Goal: Task Accomplishment & Management: Manage account settings

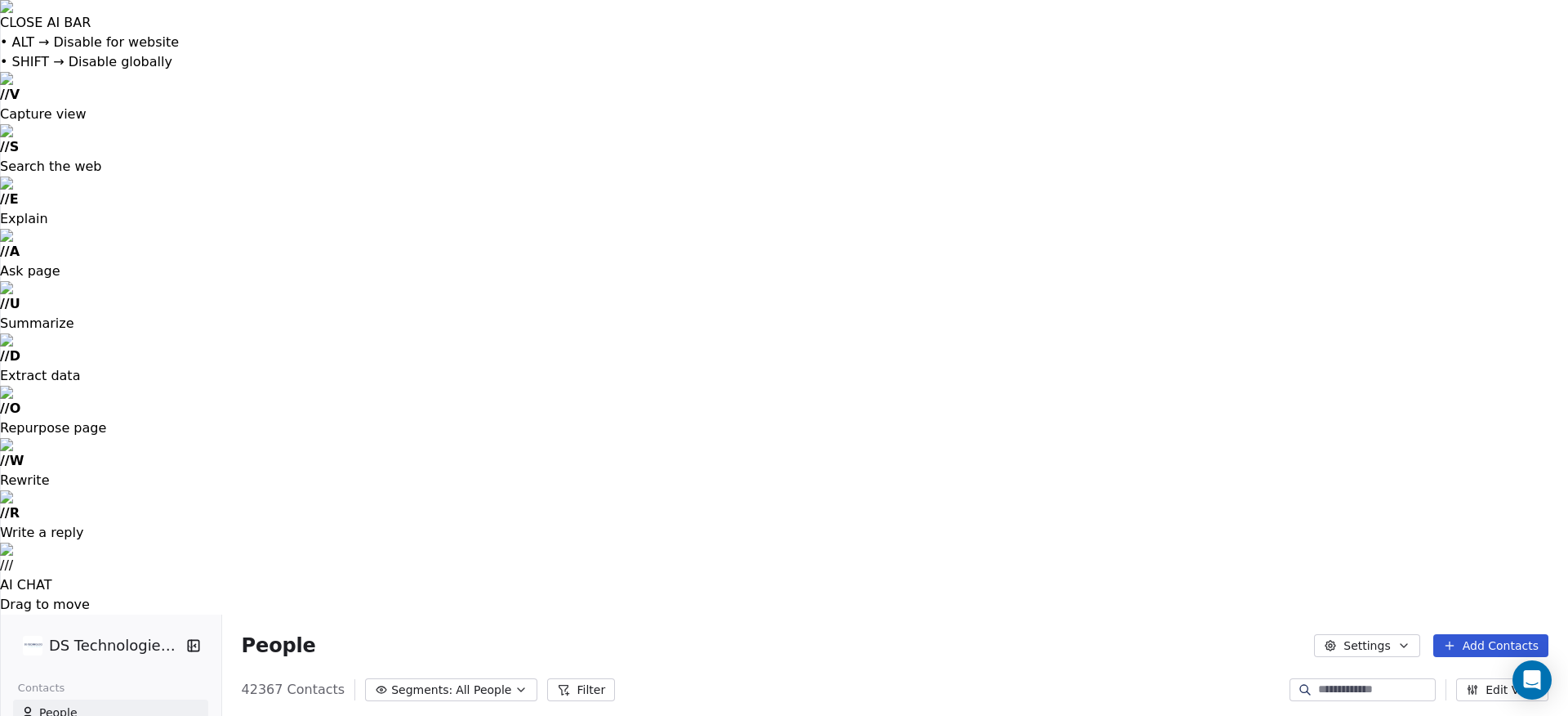
scroll to position [630, 1348]
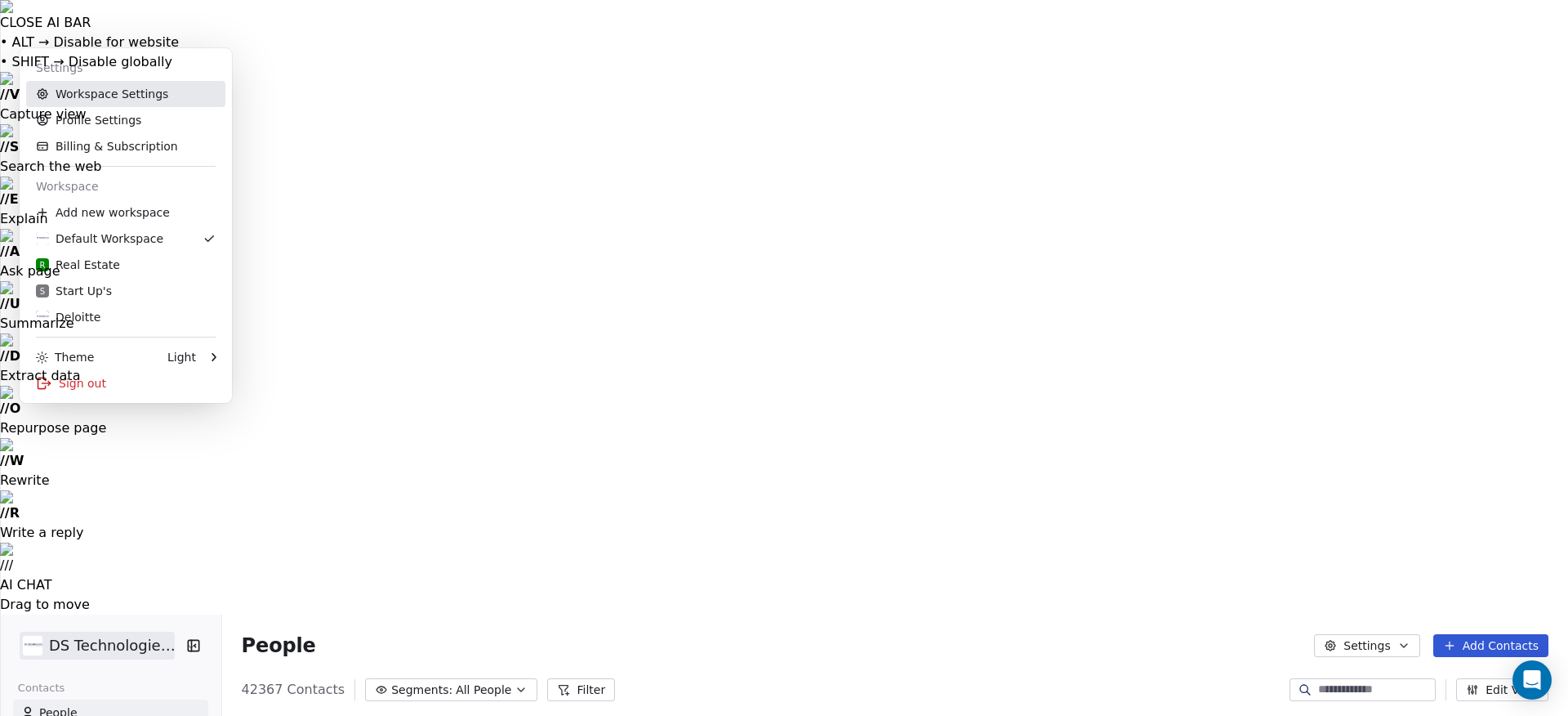
click at [96, 100] on link "Workspace Settings" at bounding box center [125, 94] width 199 height 26
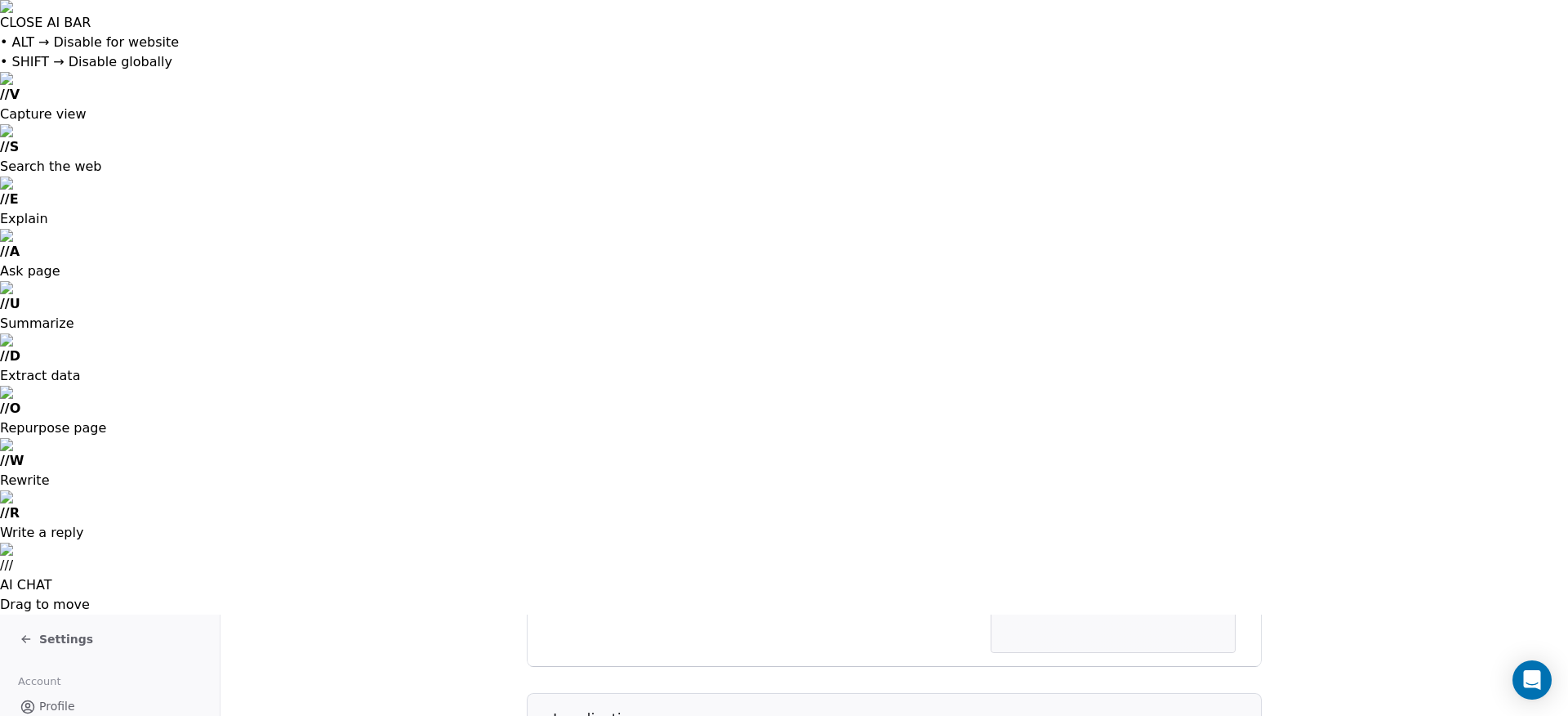
scroll to position [686, 0]
click at [68, 631] on span "Settings" at bounding box center [66, 639] width 54 height 16
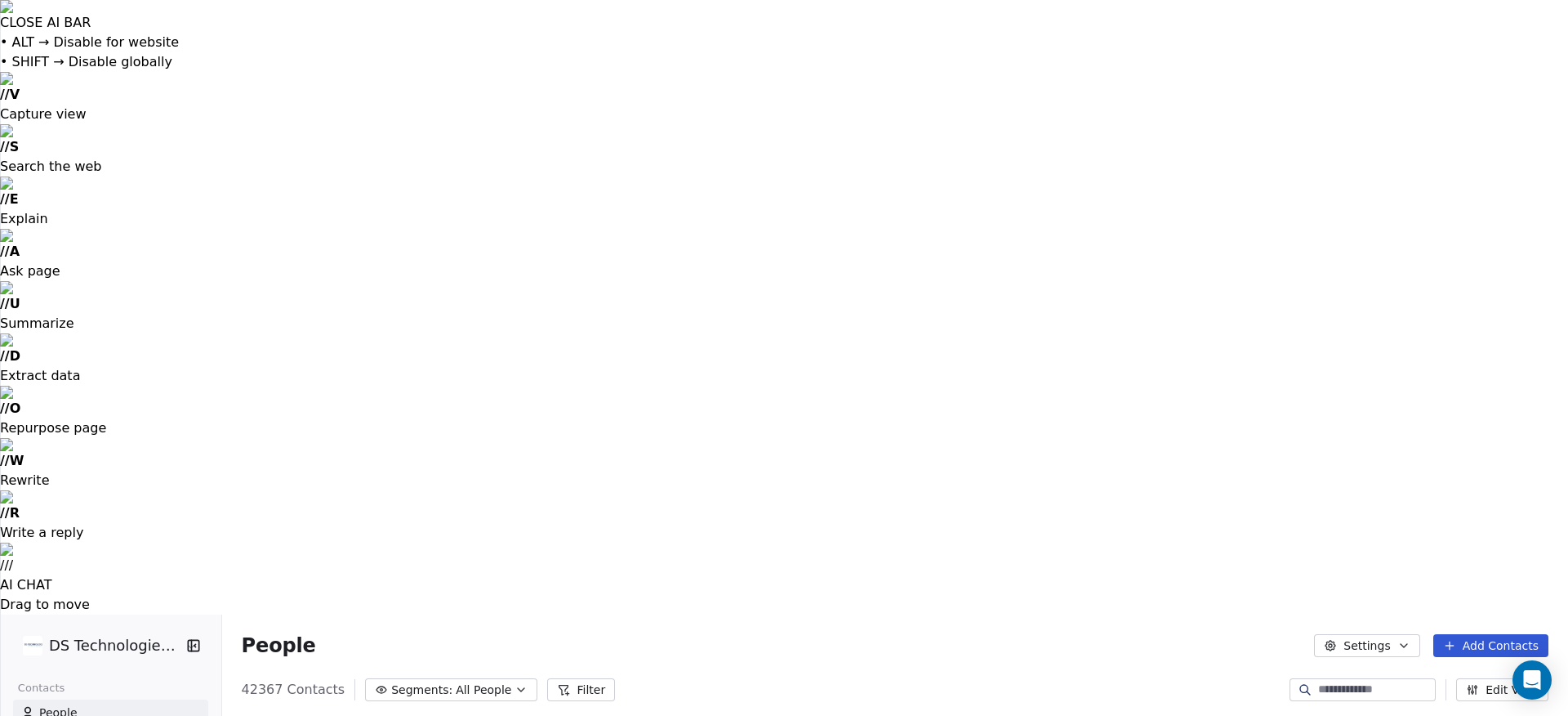
scroll to position [630, 1348]
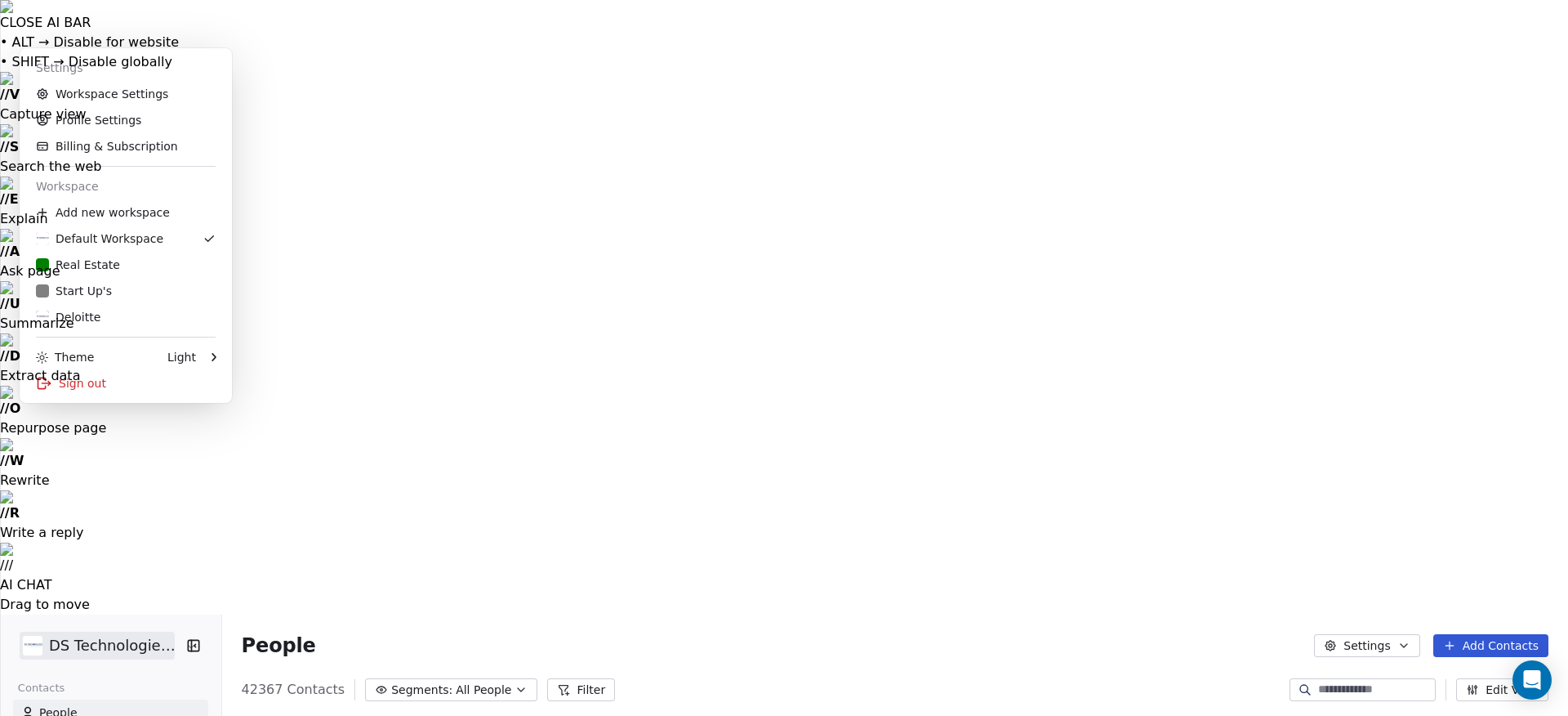
click at [89, 118] on link "Profile Settings" at bounding box center [125, 120] width 199 height 26
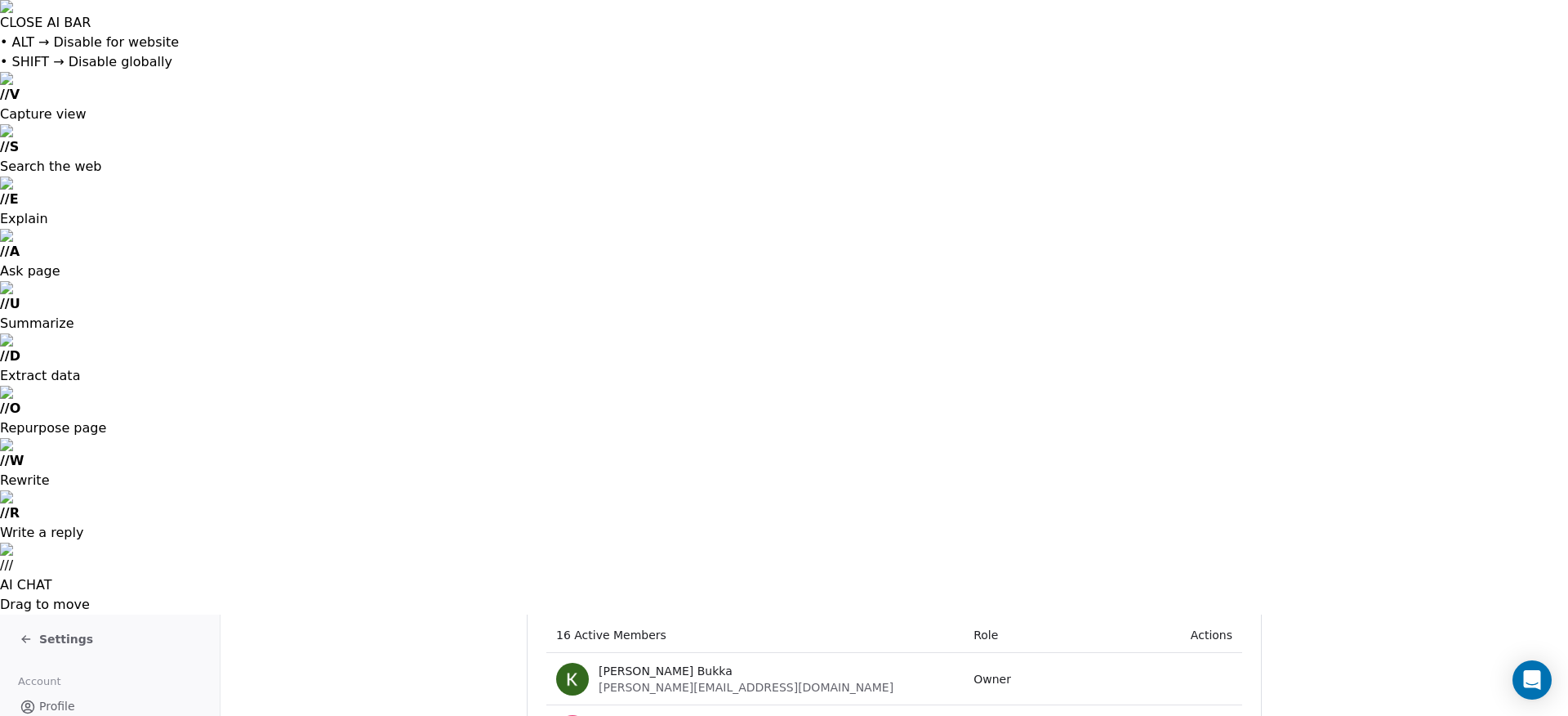
scroll to position [460, 0]
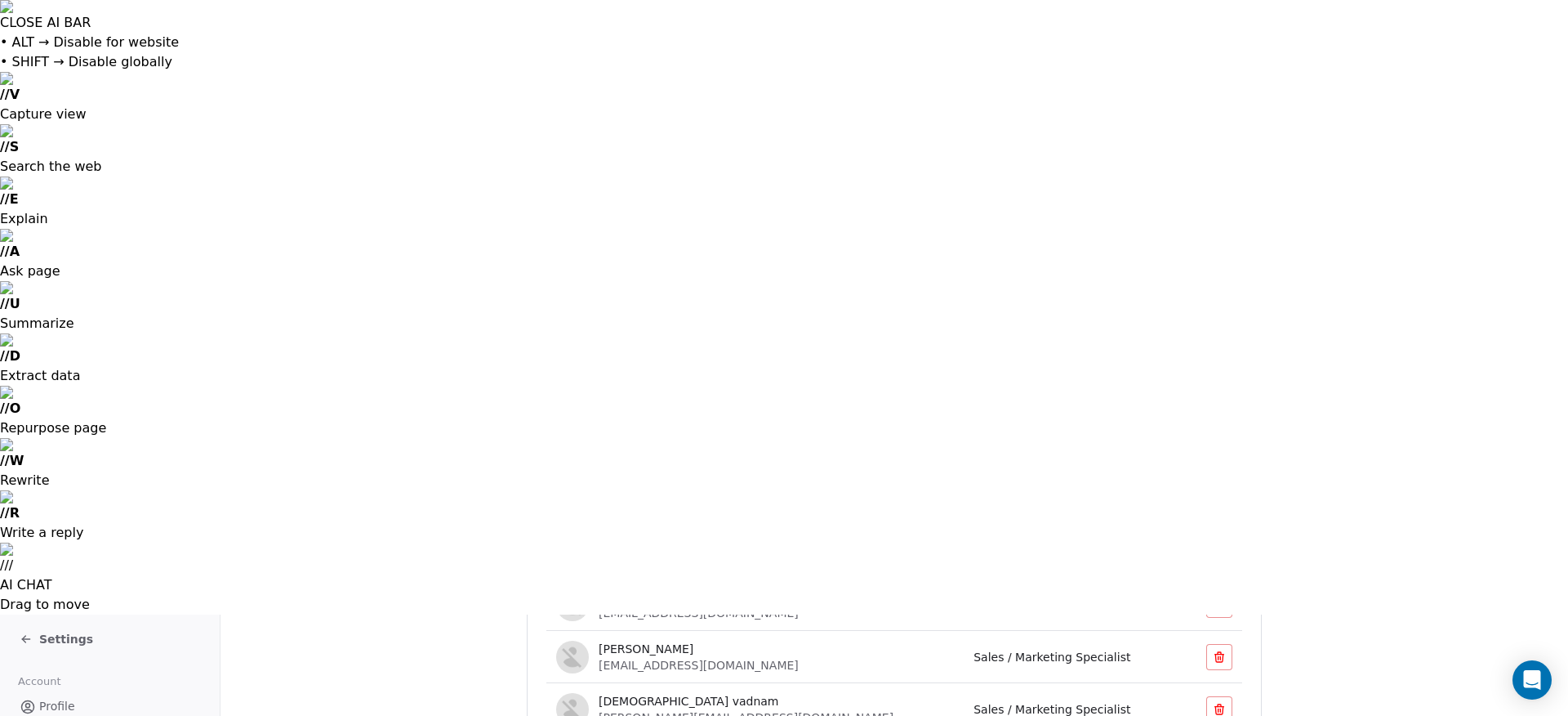
click at [55, 698] on span "Profile" at bounding box center [57, 706] width 36 height 17
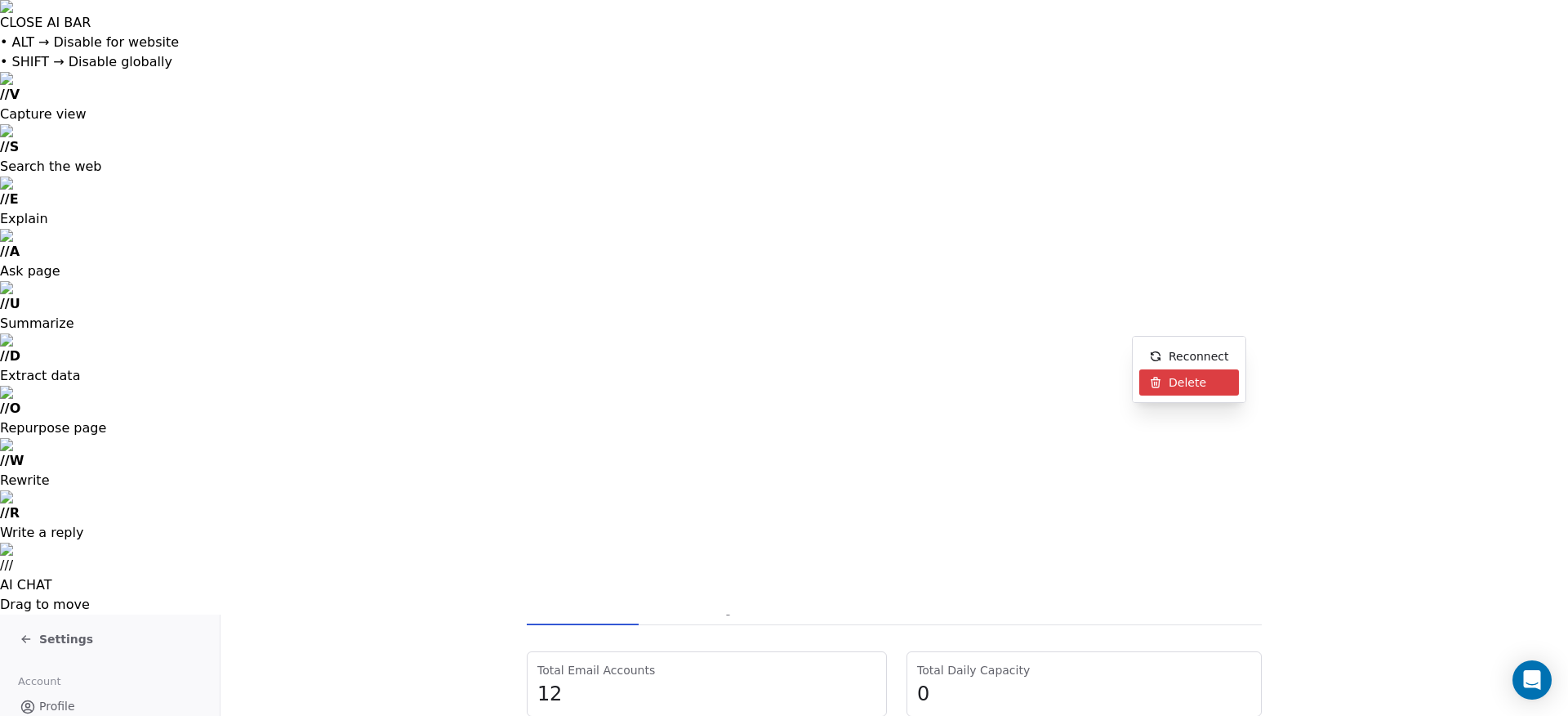
click at [1184, 377] on span "Delete" at bounding box center [1188, 383] width 38 height 17
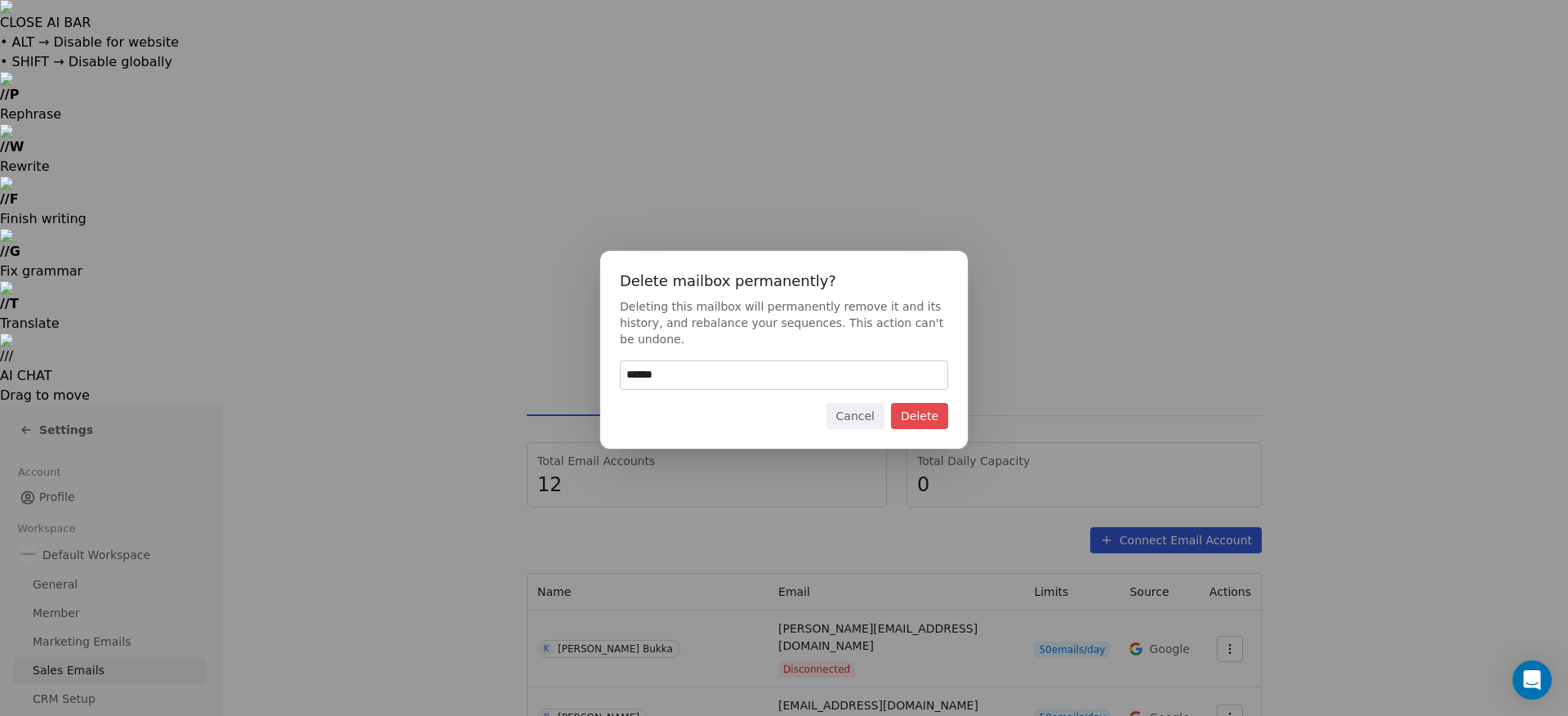
type input "******"
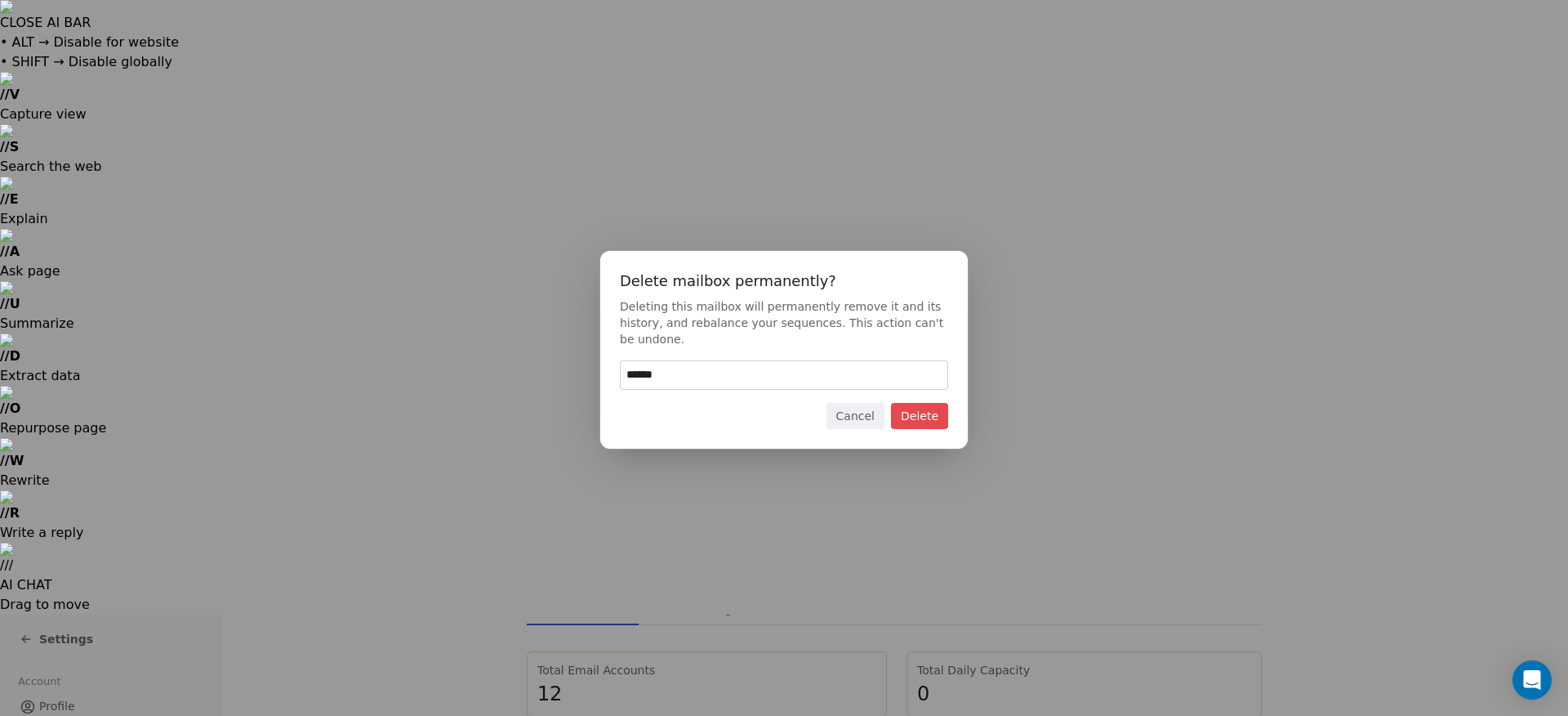
click at [932, 418] on button "Delete" at bounding box center [920, 416] width 57 height 26
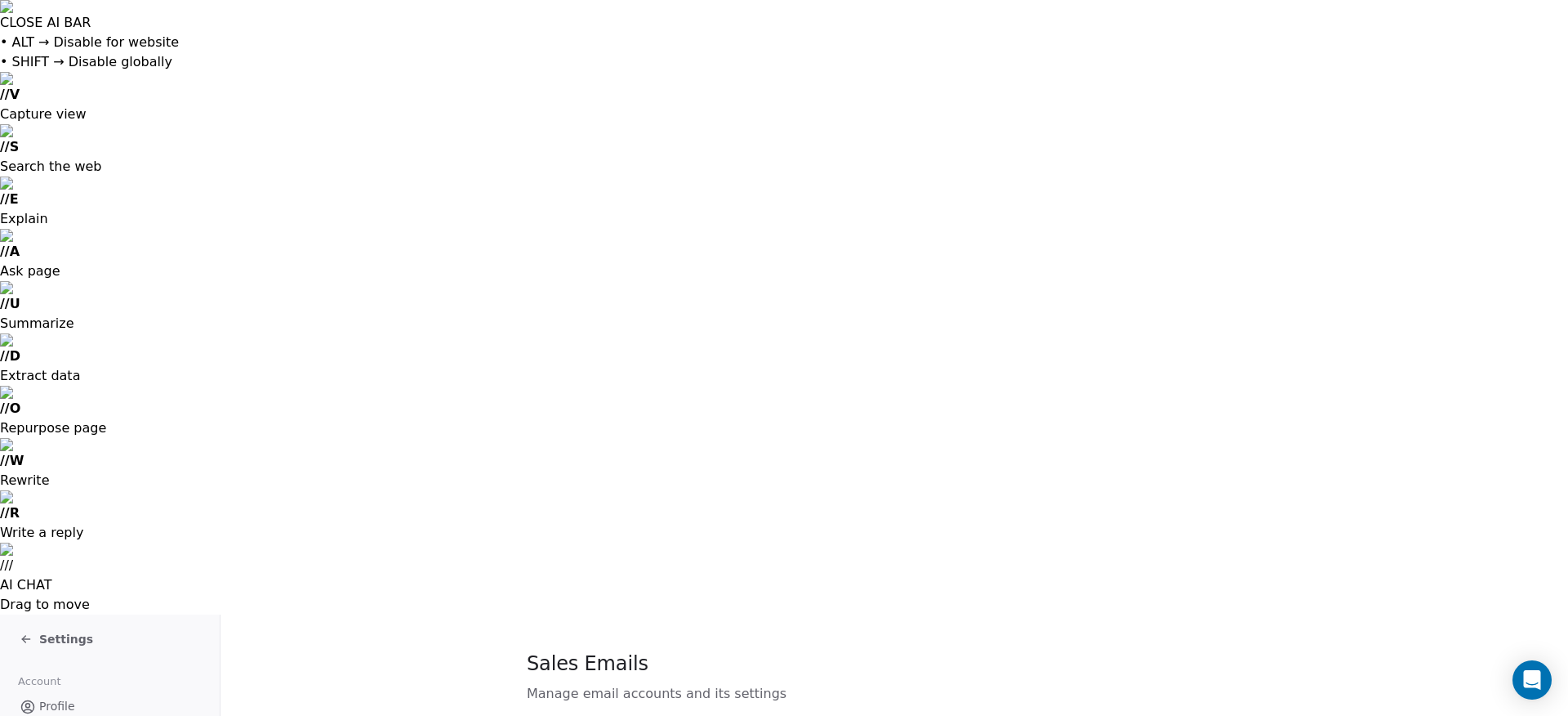
scroll to position [13, 0]
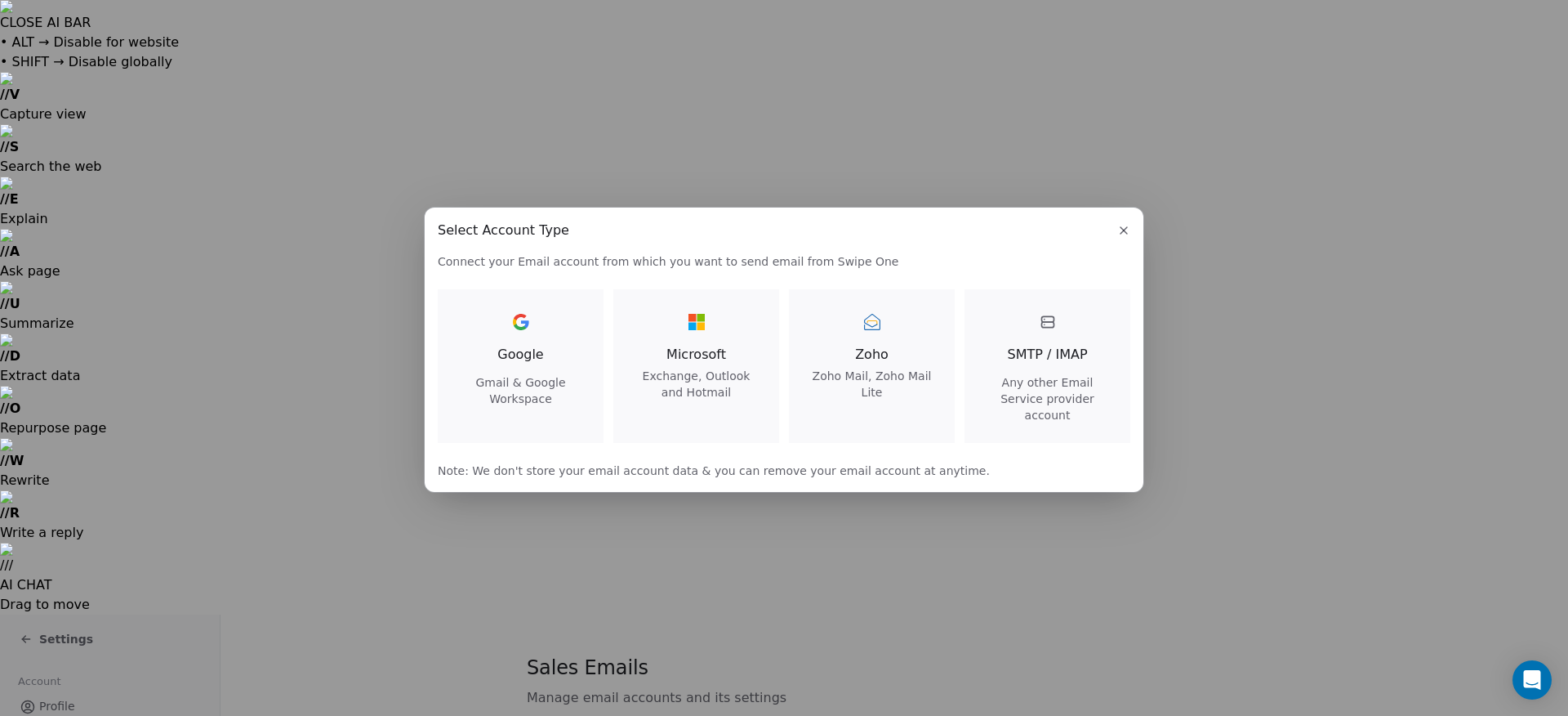
click at [506, 362] on span "Google" at bounding box center [521, 355] width 46 height 20
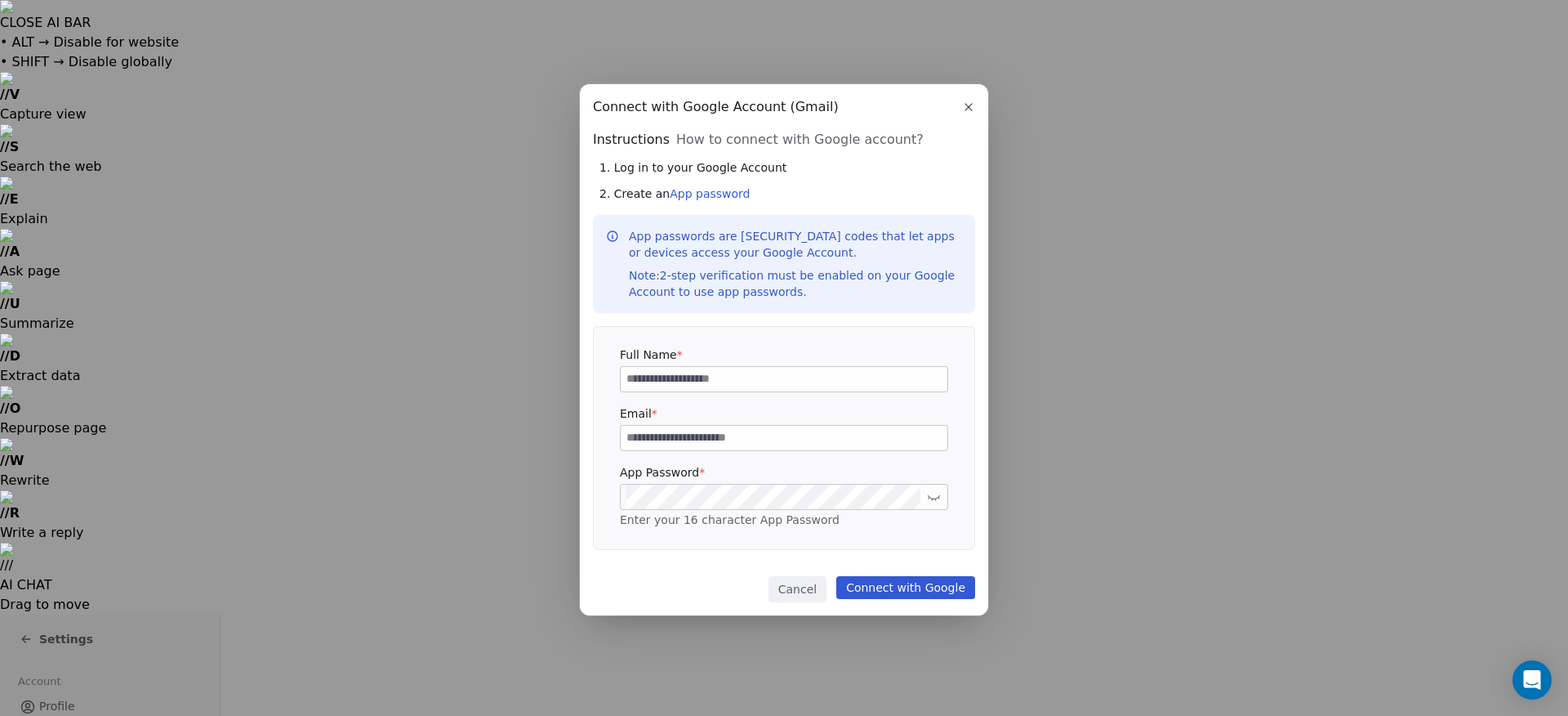
scroll to position [0, 0]
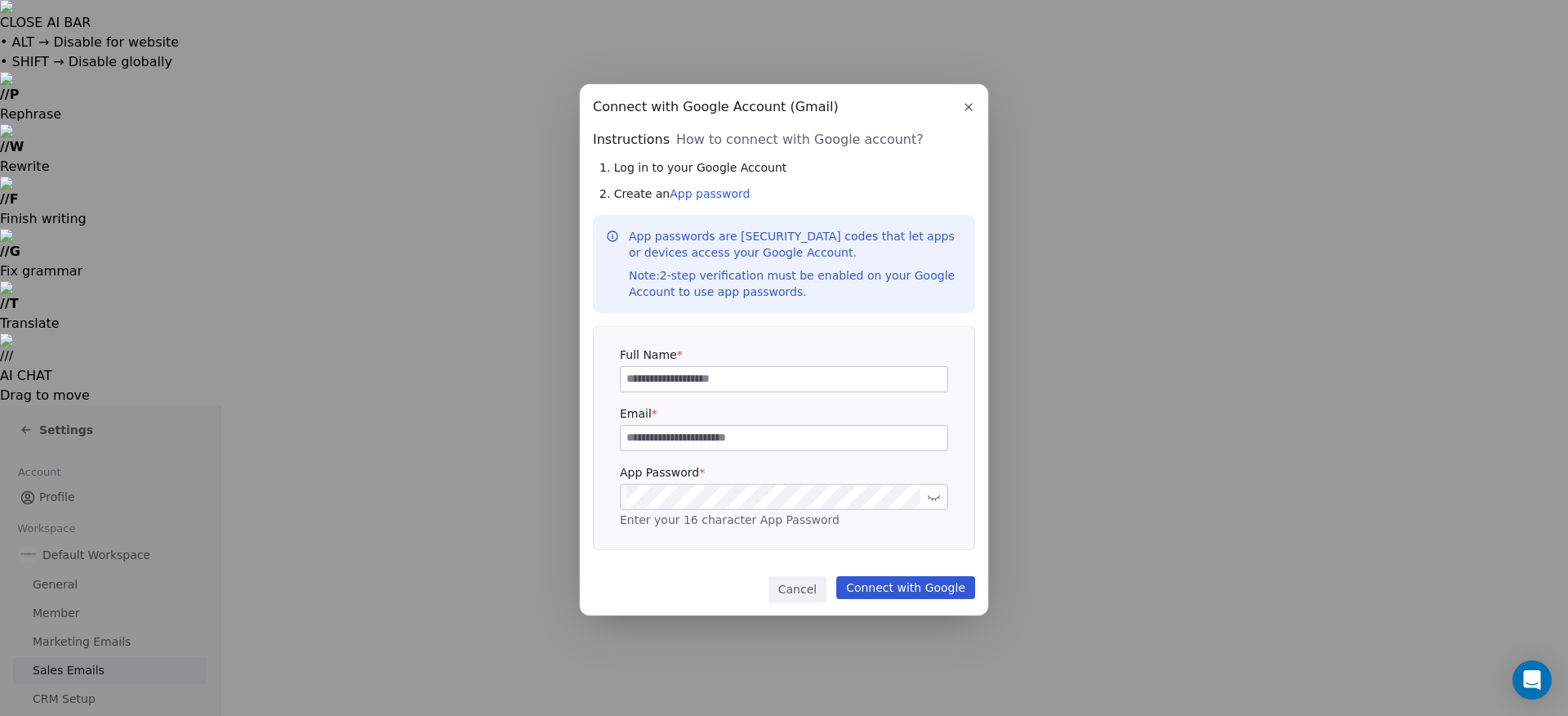
click at [712, 384] on input at bounding box center [784, 379] width 327 height 25
type input "**********"
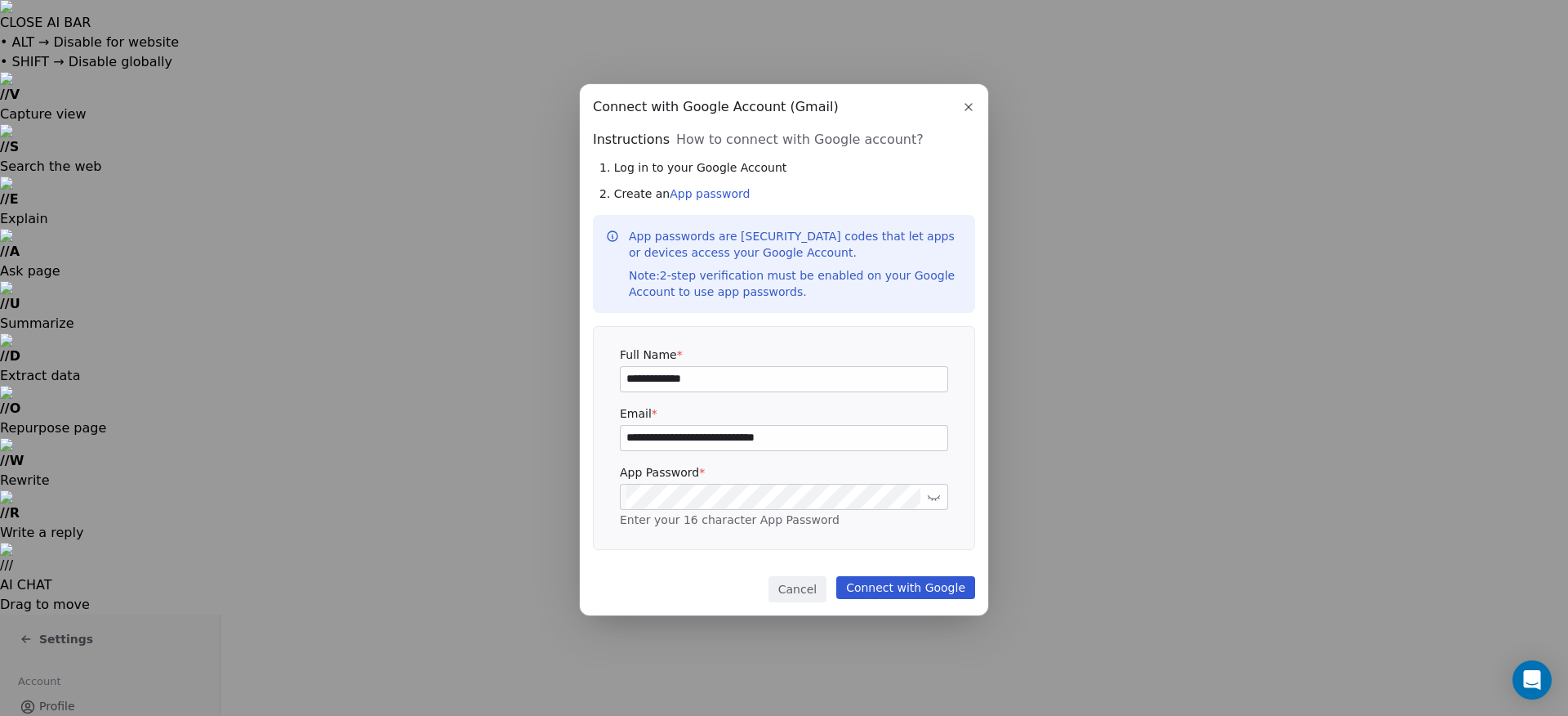
click at [936, 498] on icon at bounding box center [933, 498] width 12 height 6
click at [839, 188] on div "2. Create an App password" at bounding box center [787, 193] width 376 height 16
click at [716, 194] on link "App password" at bounding box center [710, 193] width 80 height 13
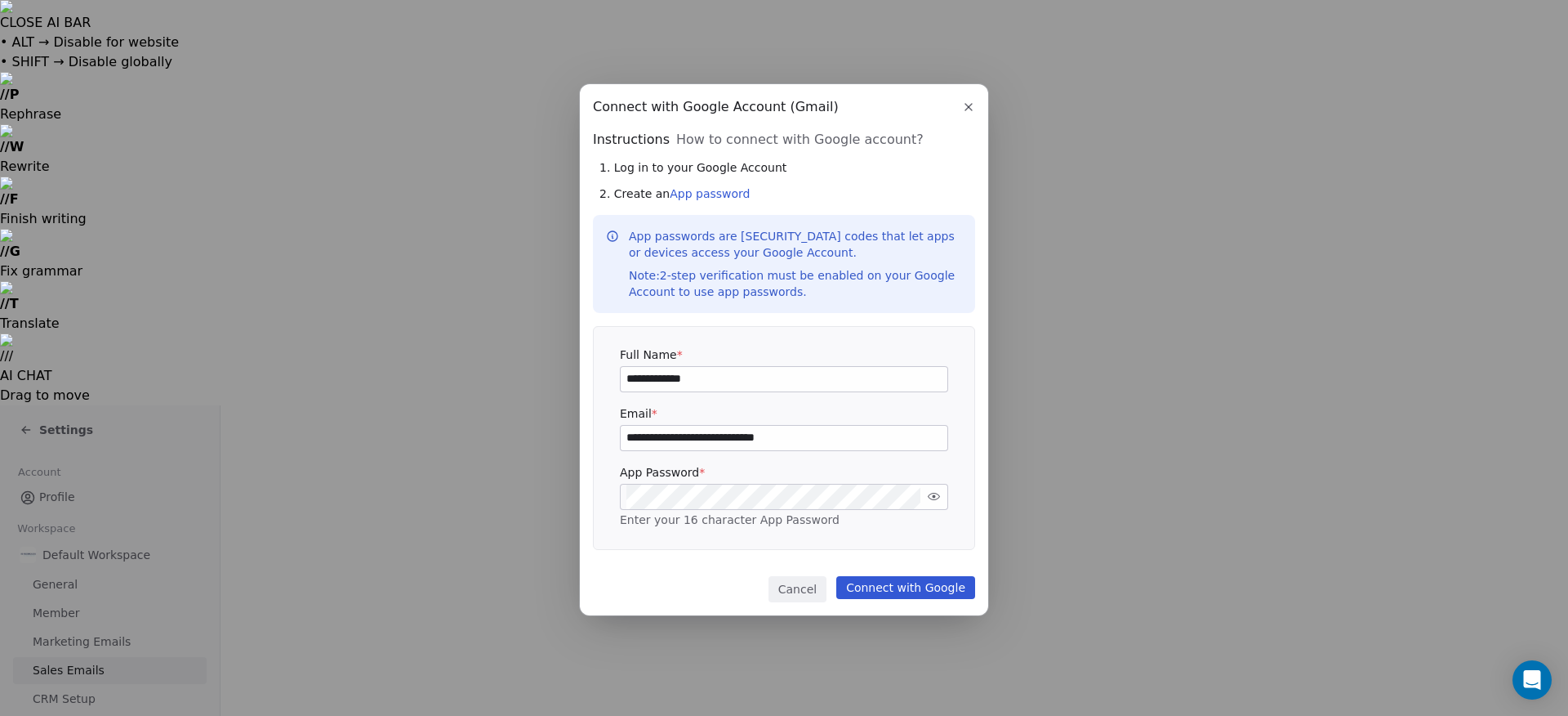
click at [913, 587] on button "Connect with Google" at bounding box center [906, 587] width 139 height 23
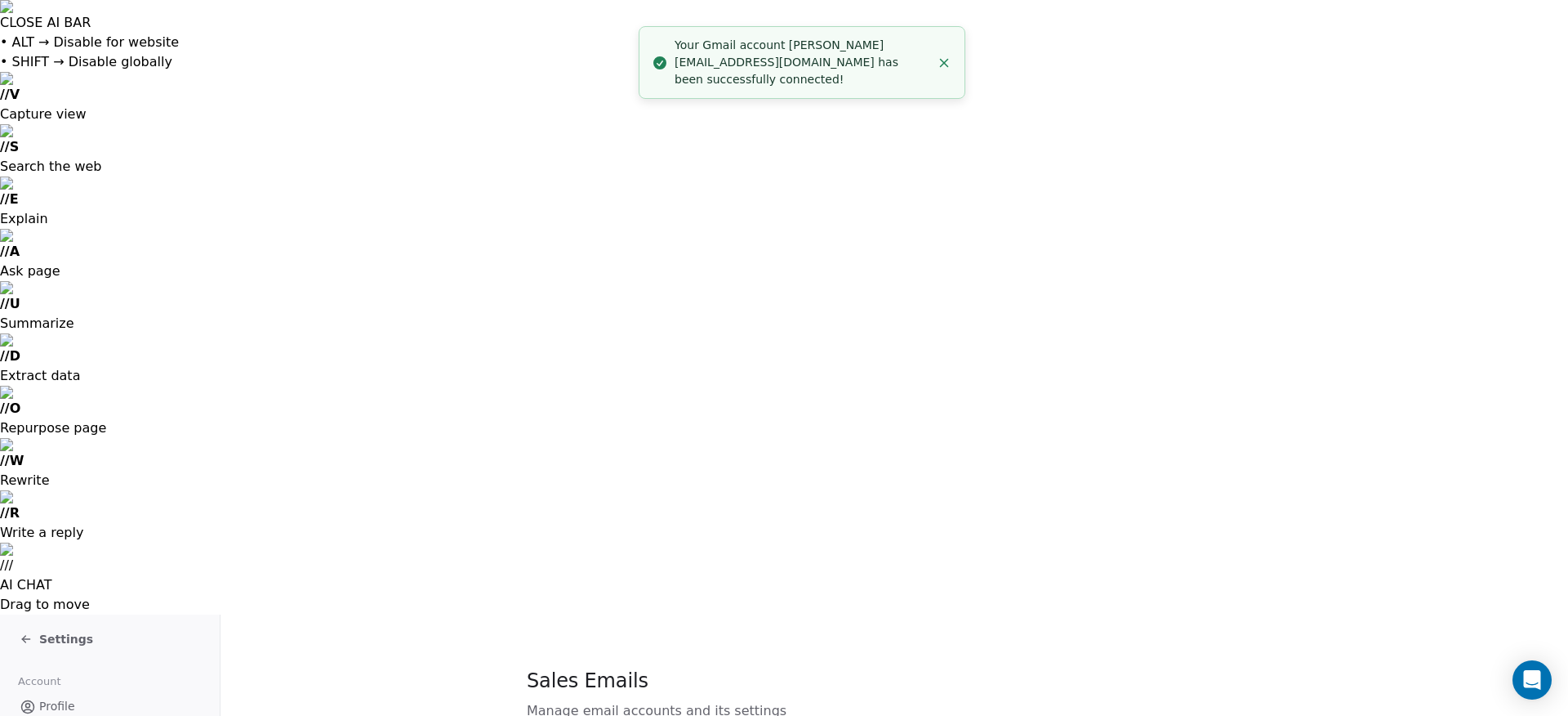
scroll to position [246, 0]
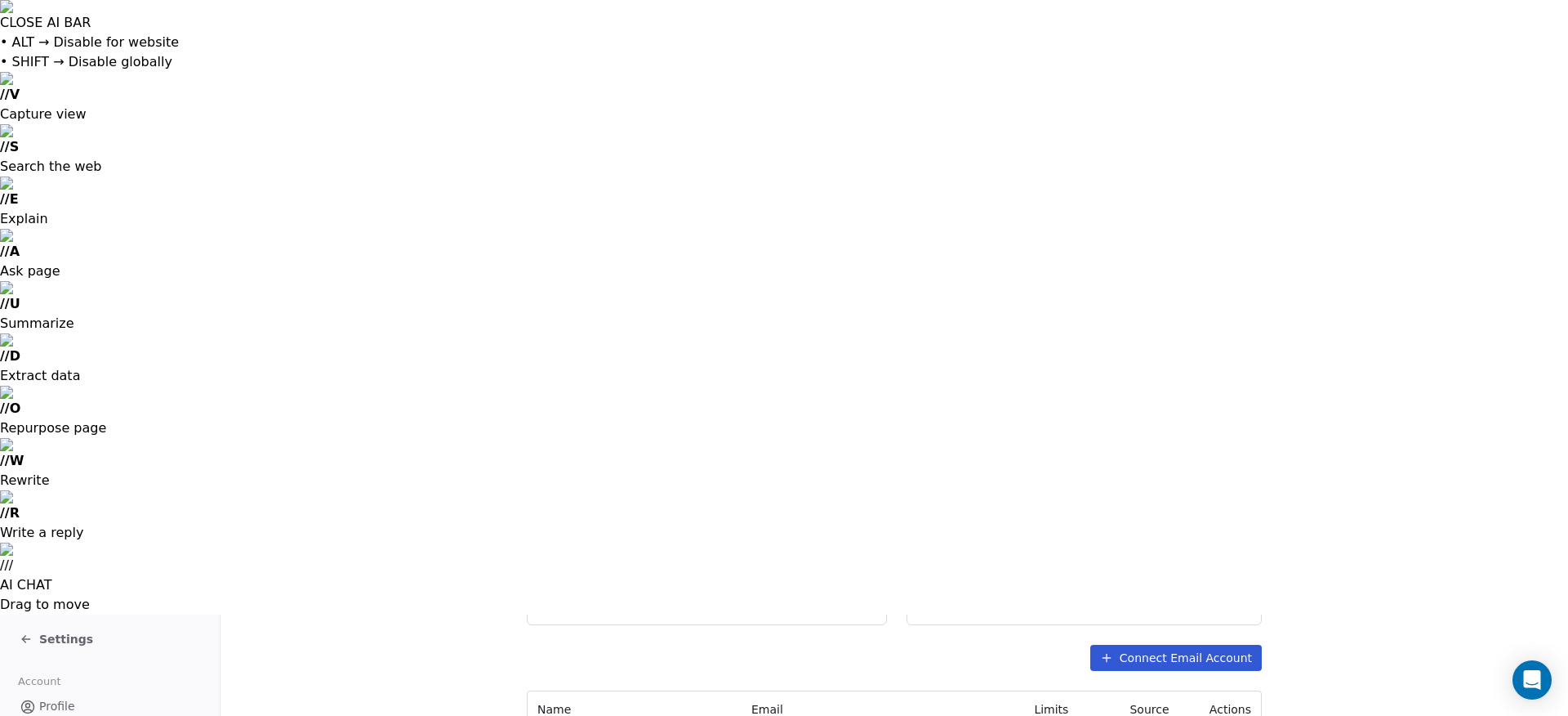
click at [1195, 607] on span "Delete" at bounding box center [1188, 611] width 38 height 17
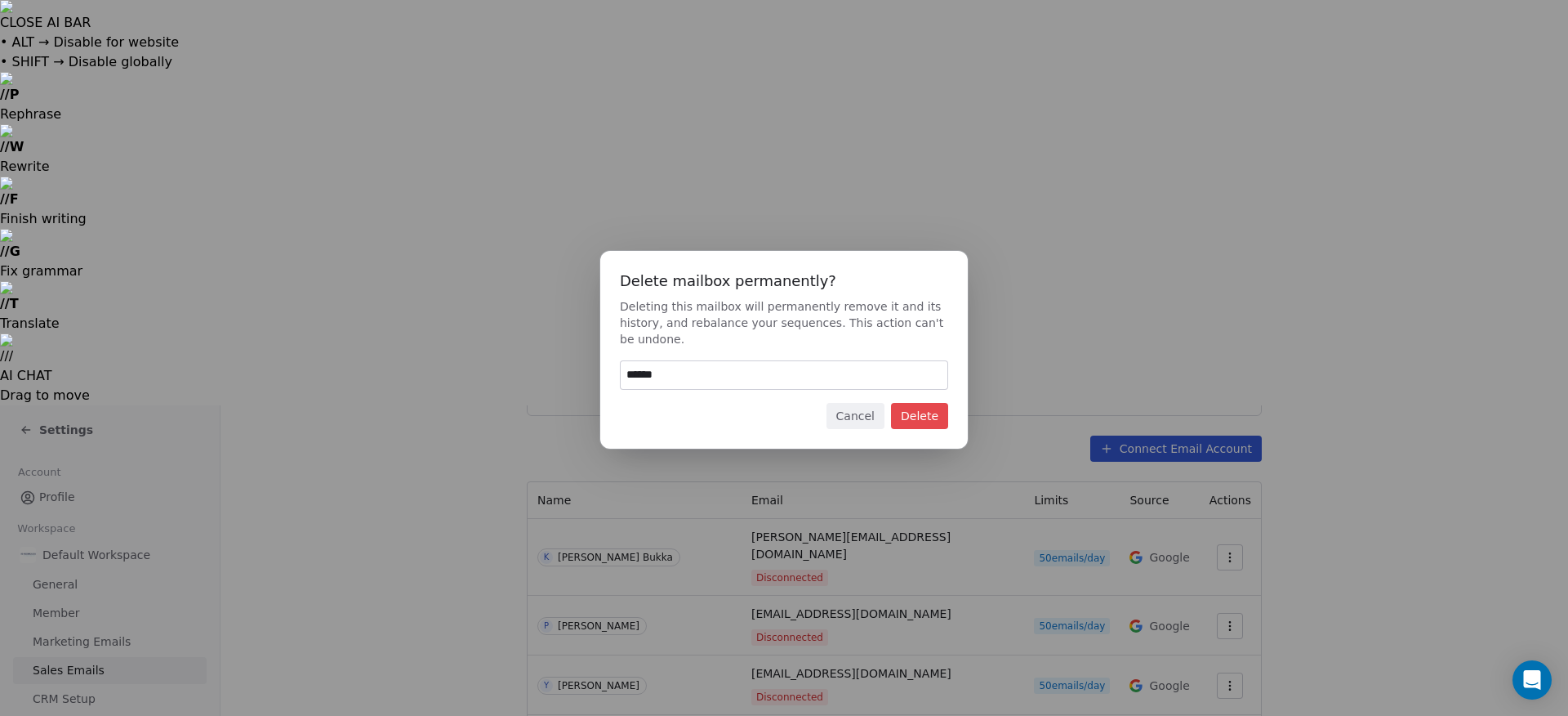
type input "******"
click at [930, 418] on button "Delete" at bounding box center [920, 416] width 57 height 26
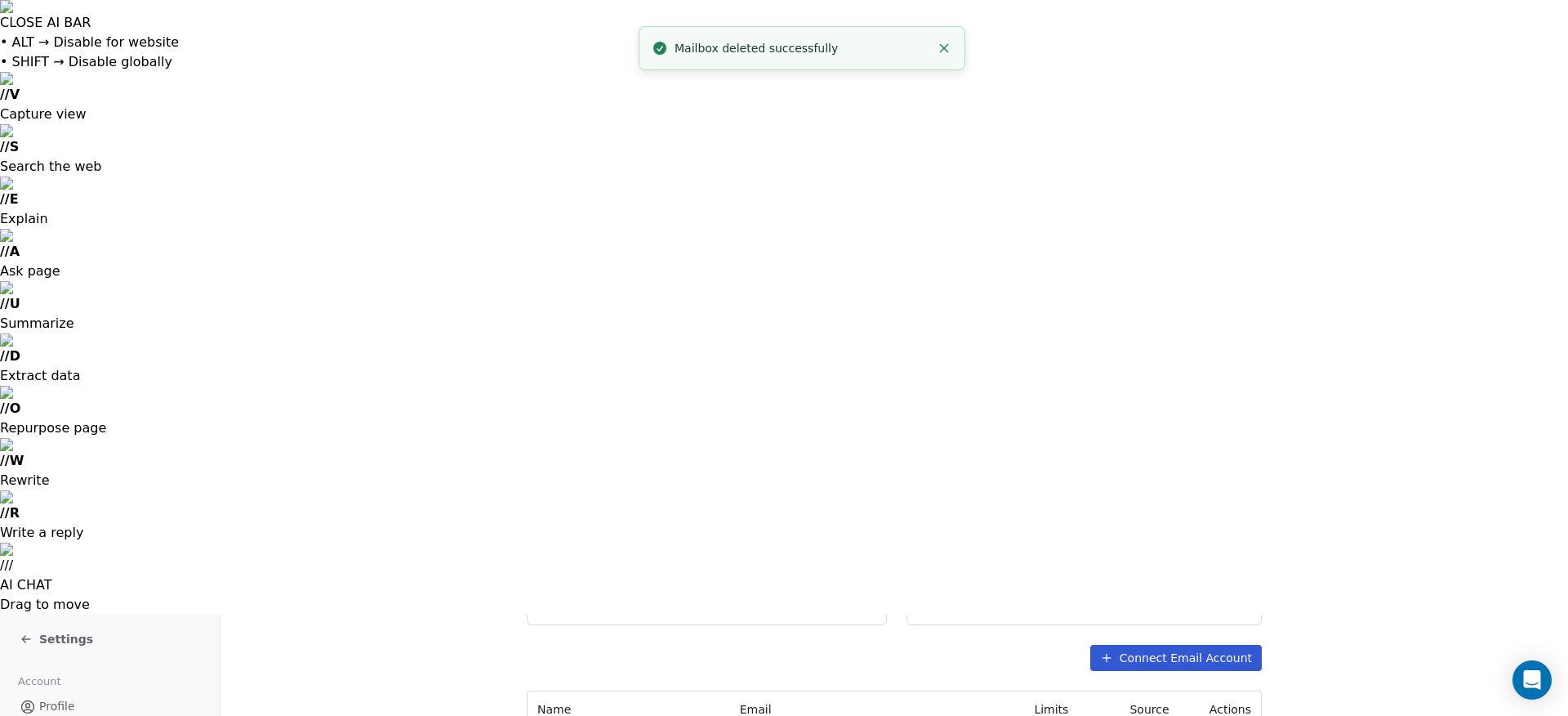
scroll to position [200, 0]
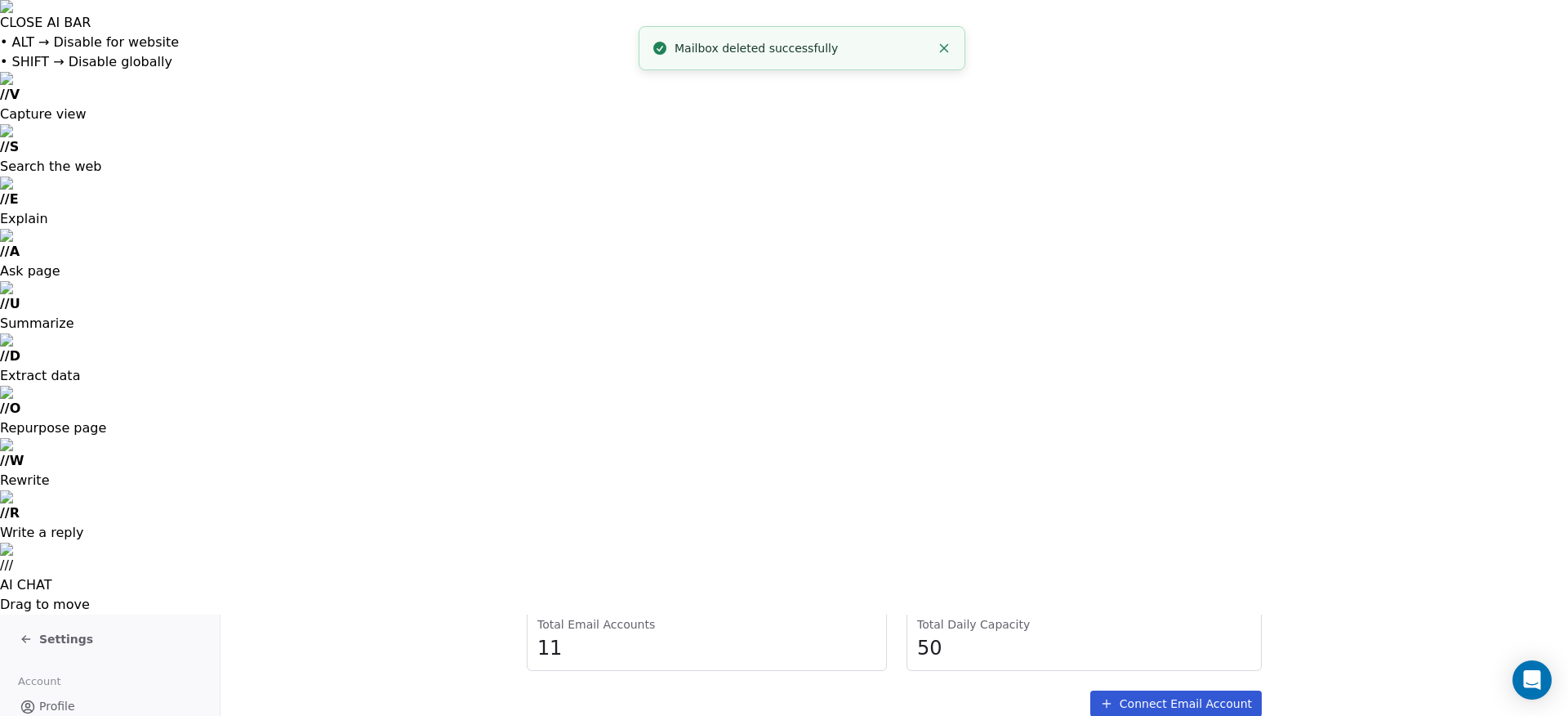
click at [1191, 514] on span "Delete" at bounding box center [1188, 519] width 38 height 17
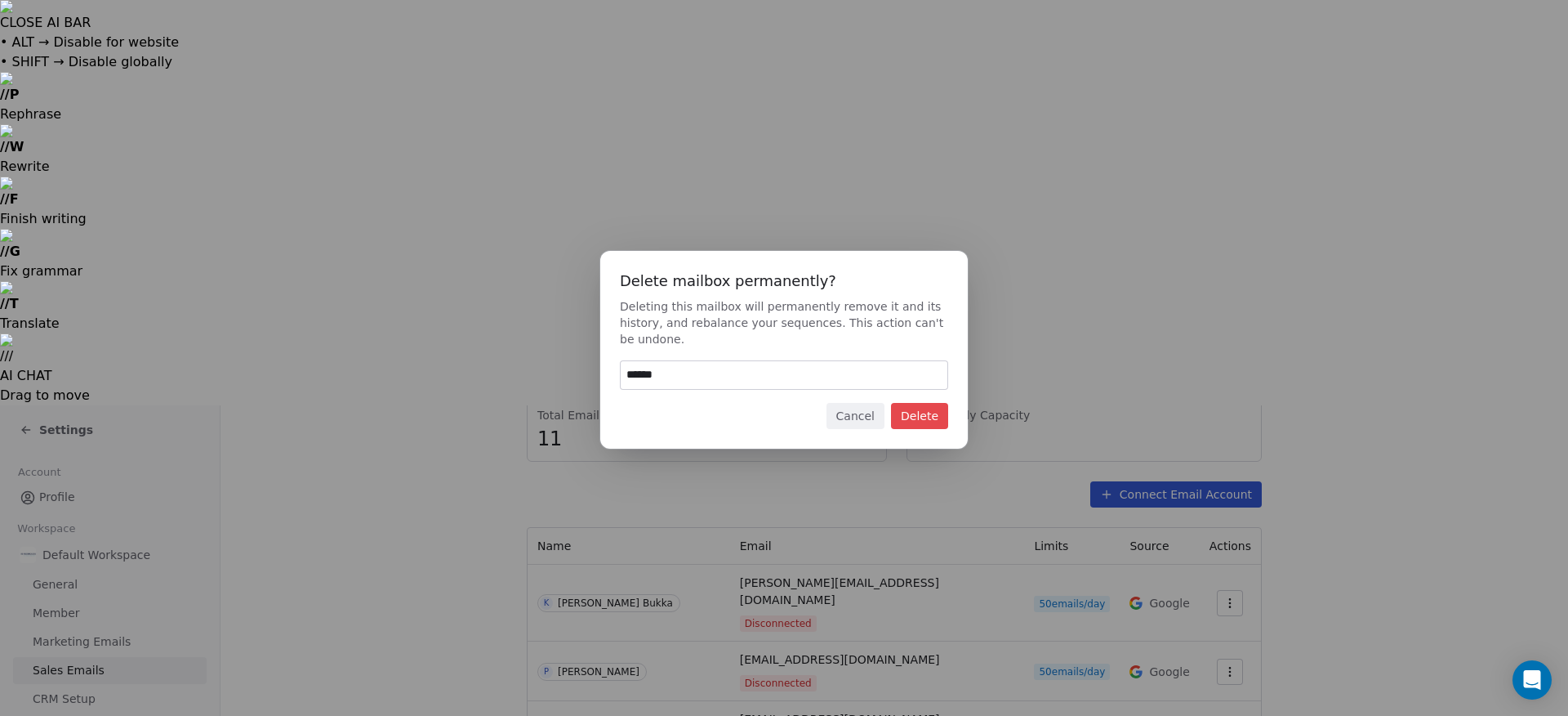
type input "******"
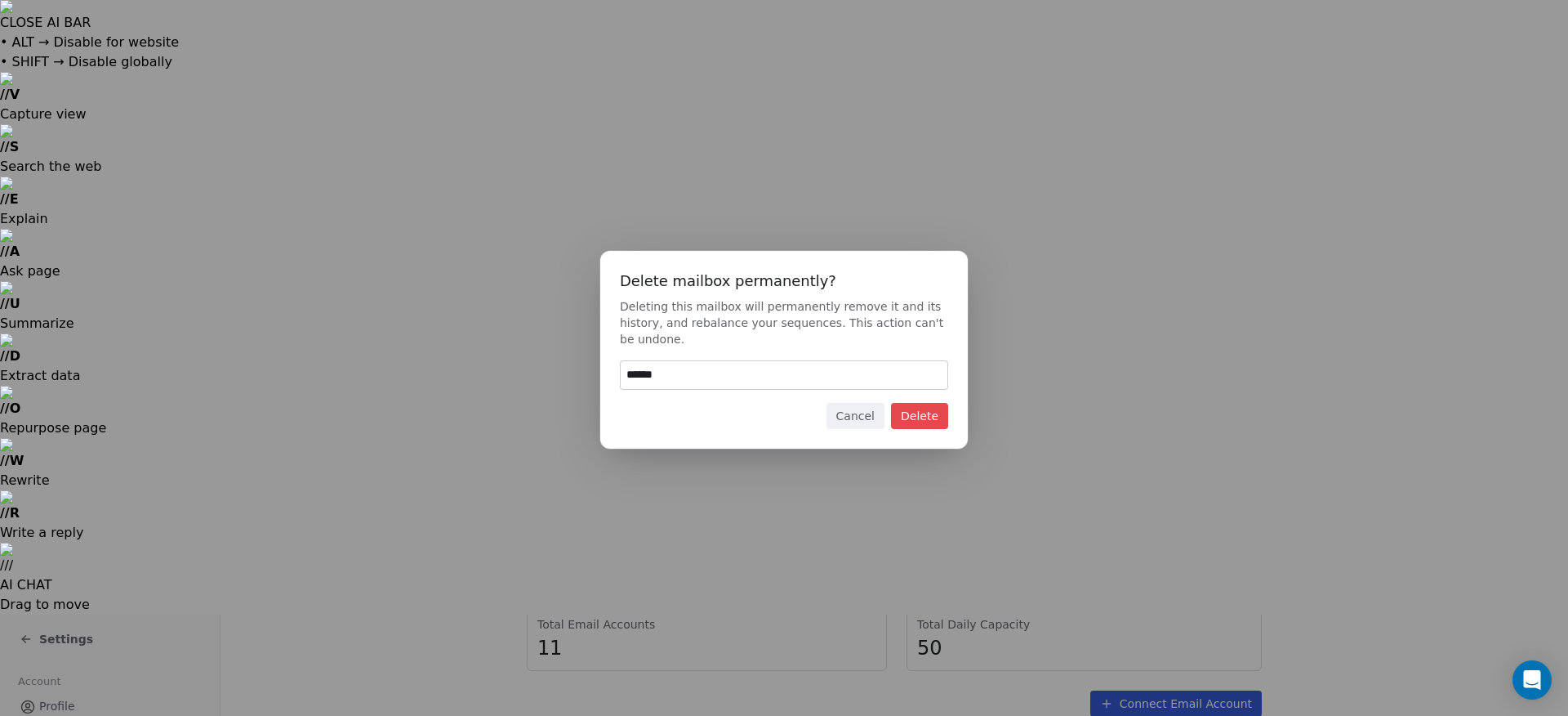
click at [925, 417] on button "Delete" at bounding box center [920, 416] width 57 height 26
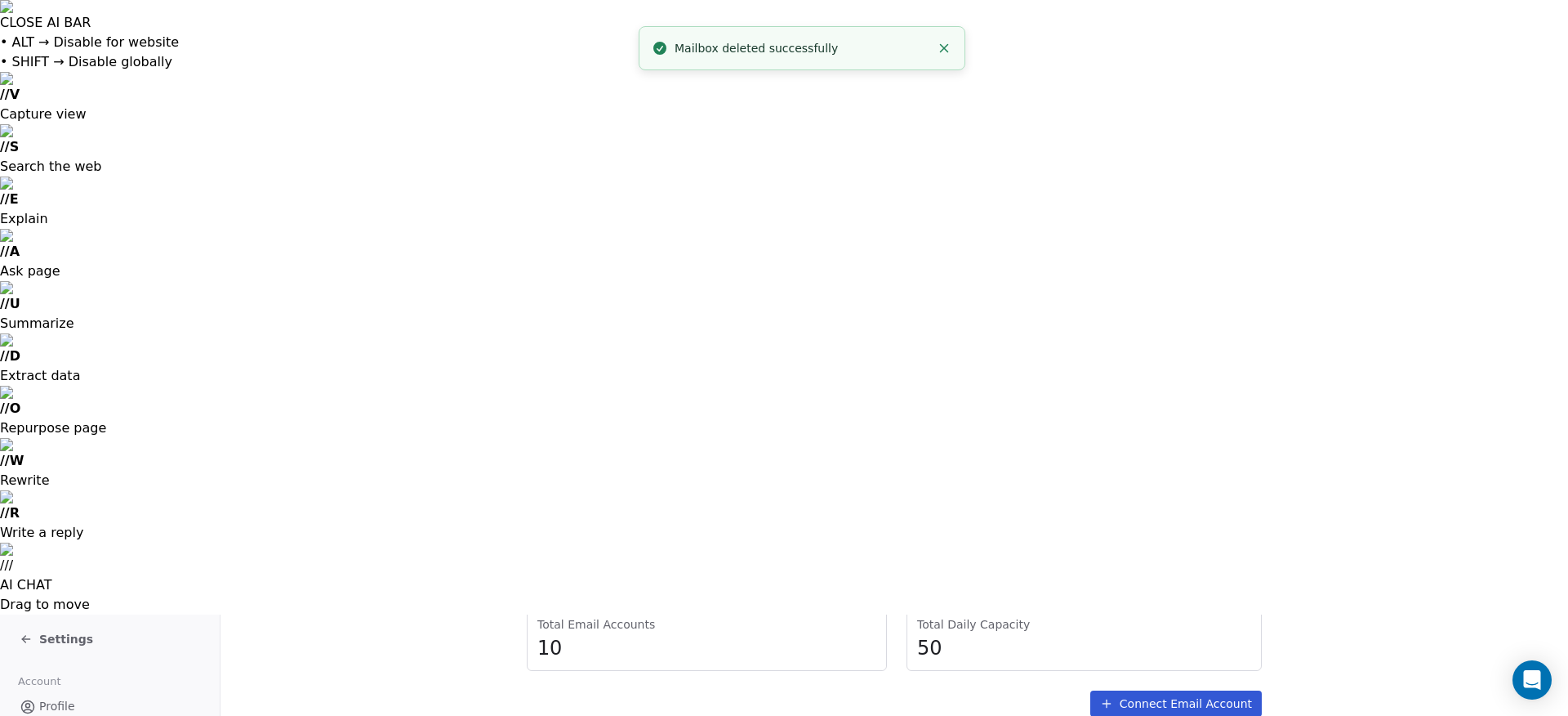
scroll to position [155, 0]
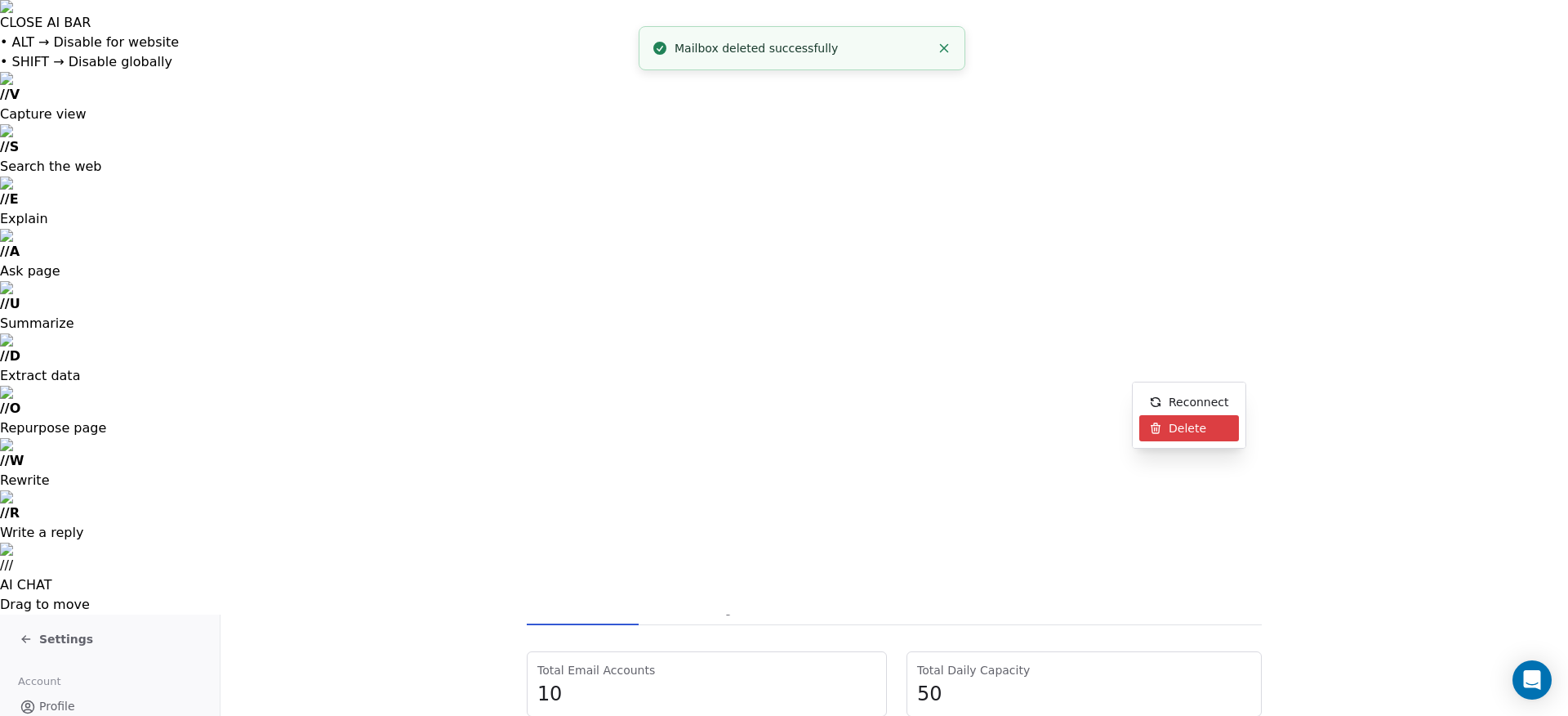
click at [1189, 424] on span "Delete" at bounding box center [1188, 428] width 38 height 17
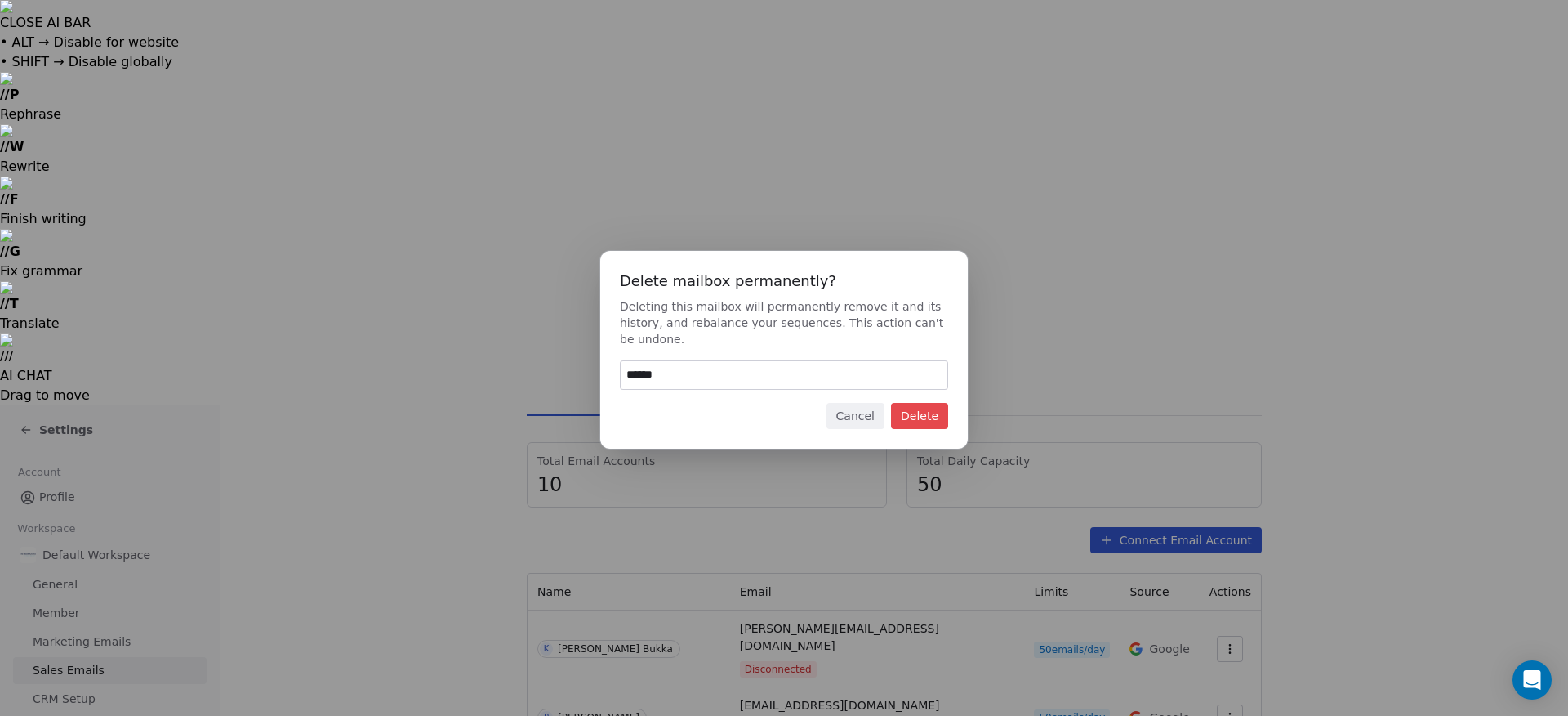
type input "******"
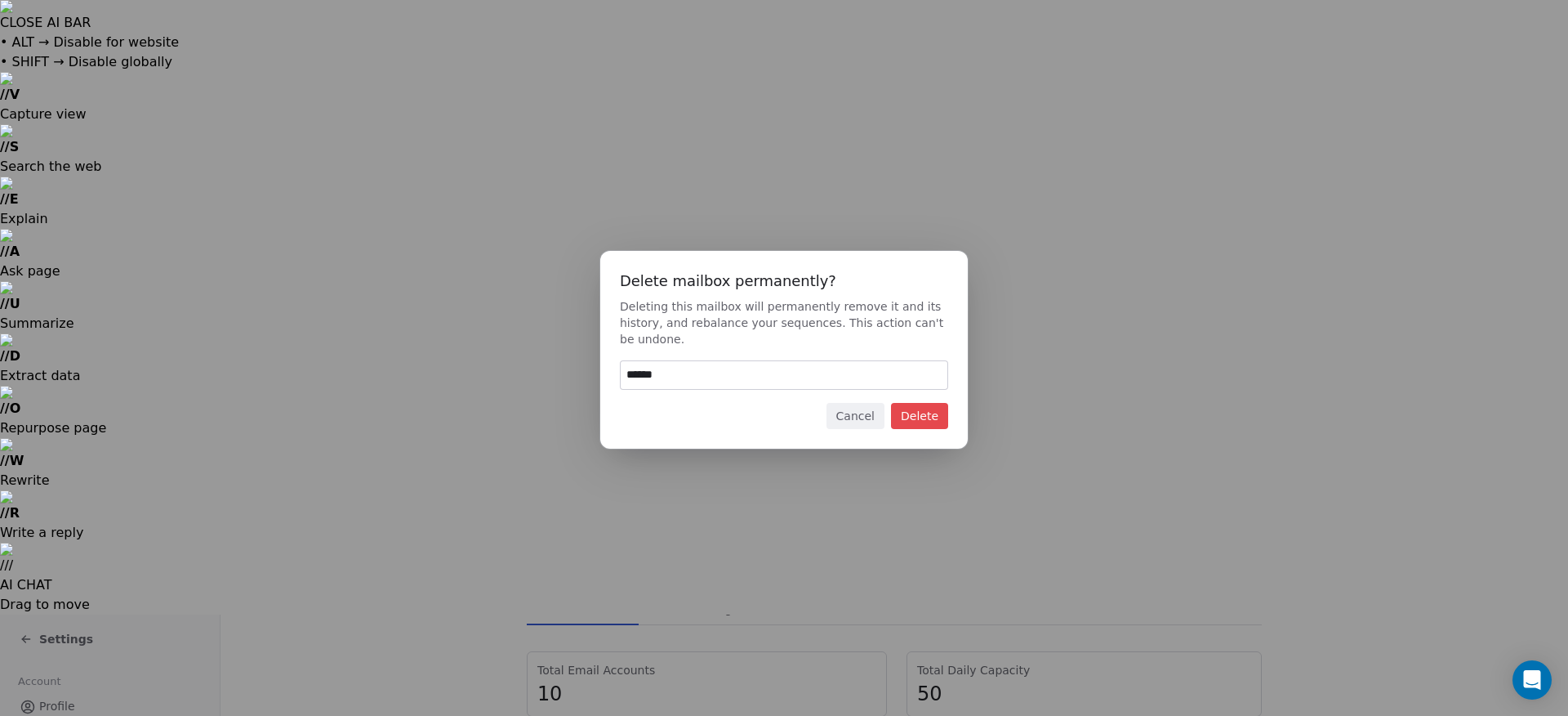
click at [912, 413] on button "Delete" at bounding box center [920, 416] width 57 height 26
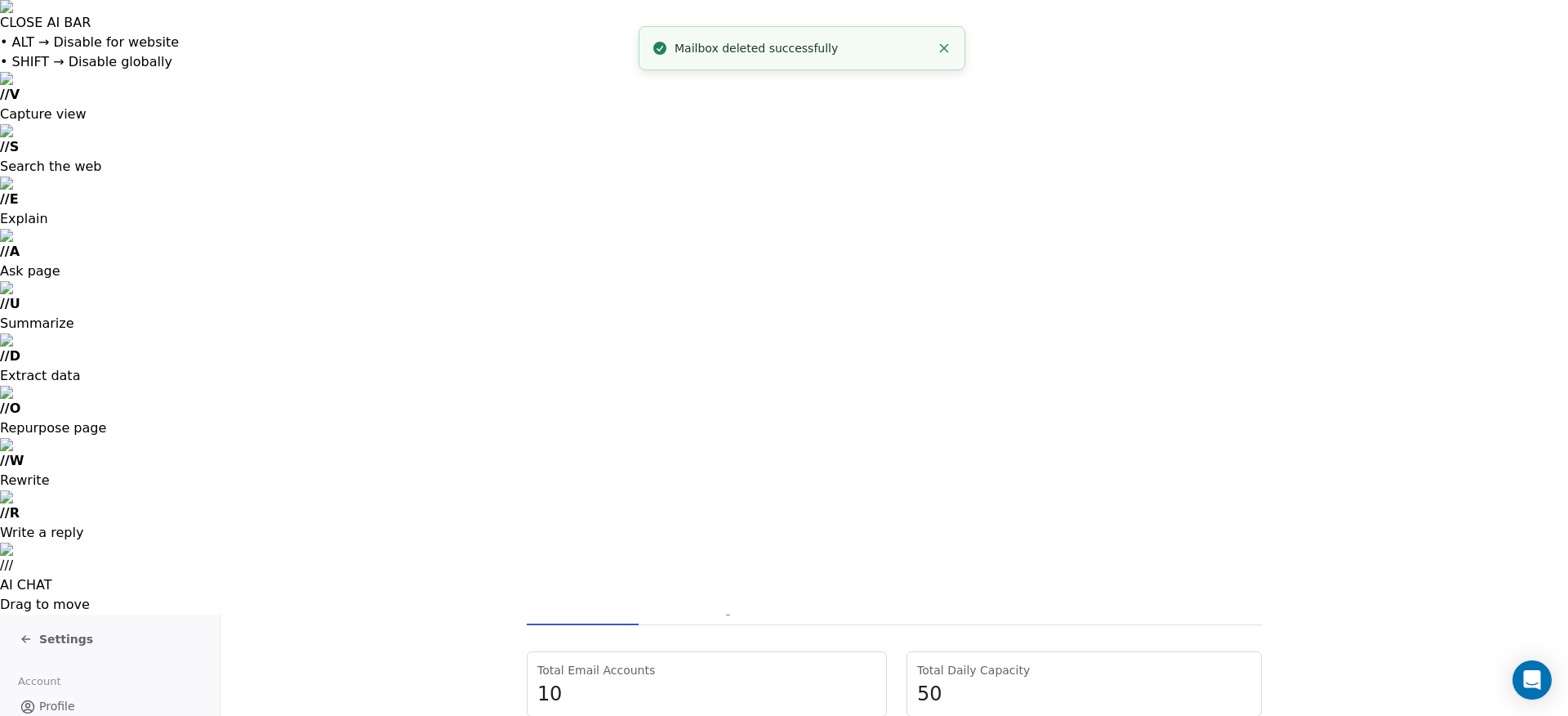
scroll to position [109, 0]
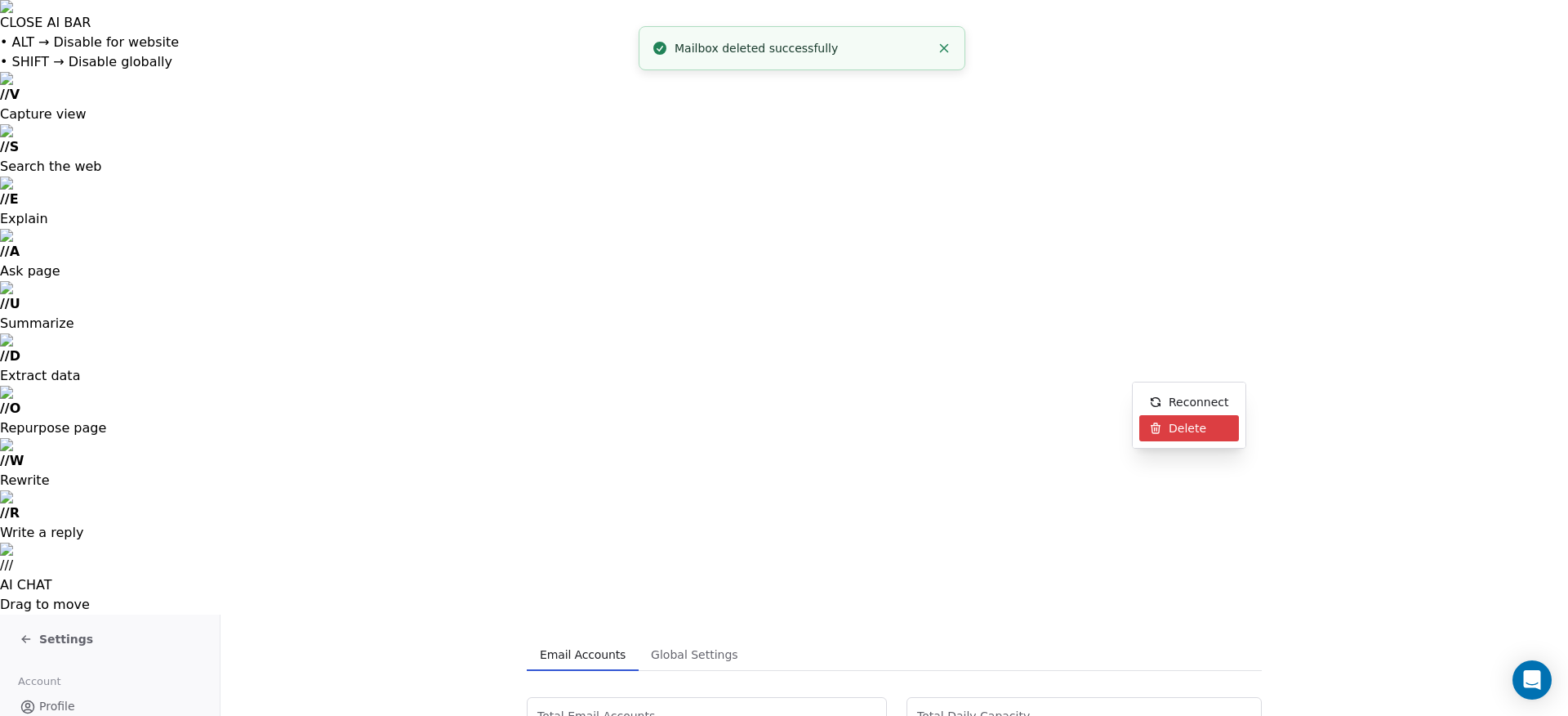
click at [1186, 427] on span "Delete" at bounding box center [1188, 428] width 38 height 17
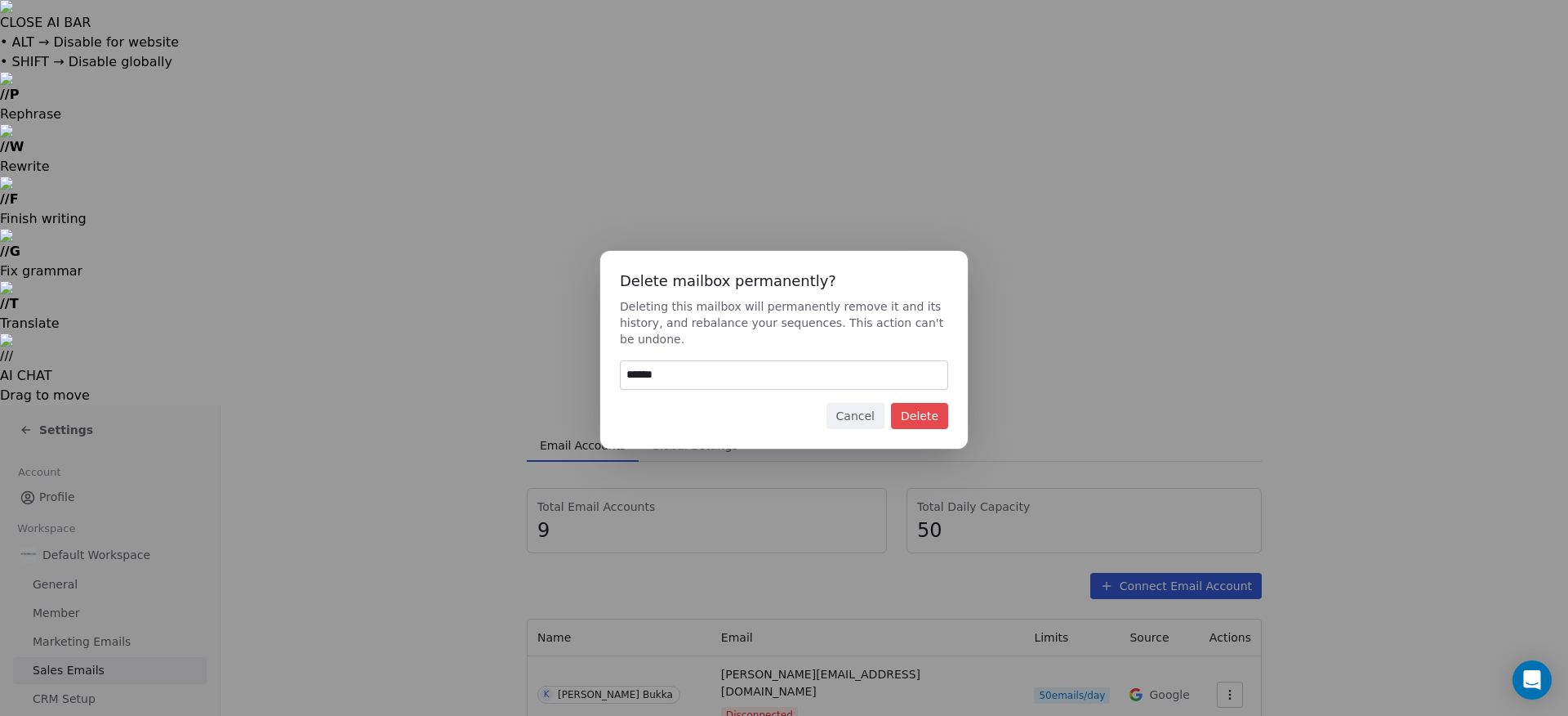
type input "******"
click at [940, 413] on button "Delete" at bounding box center [920, 416] width 57 height 26
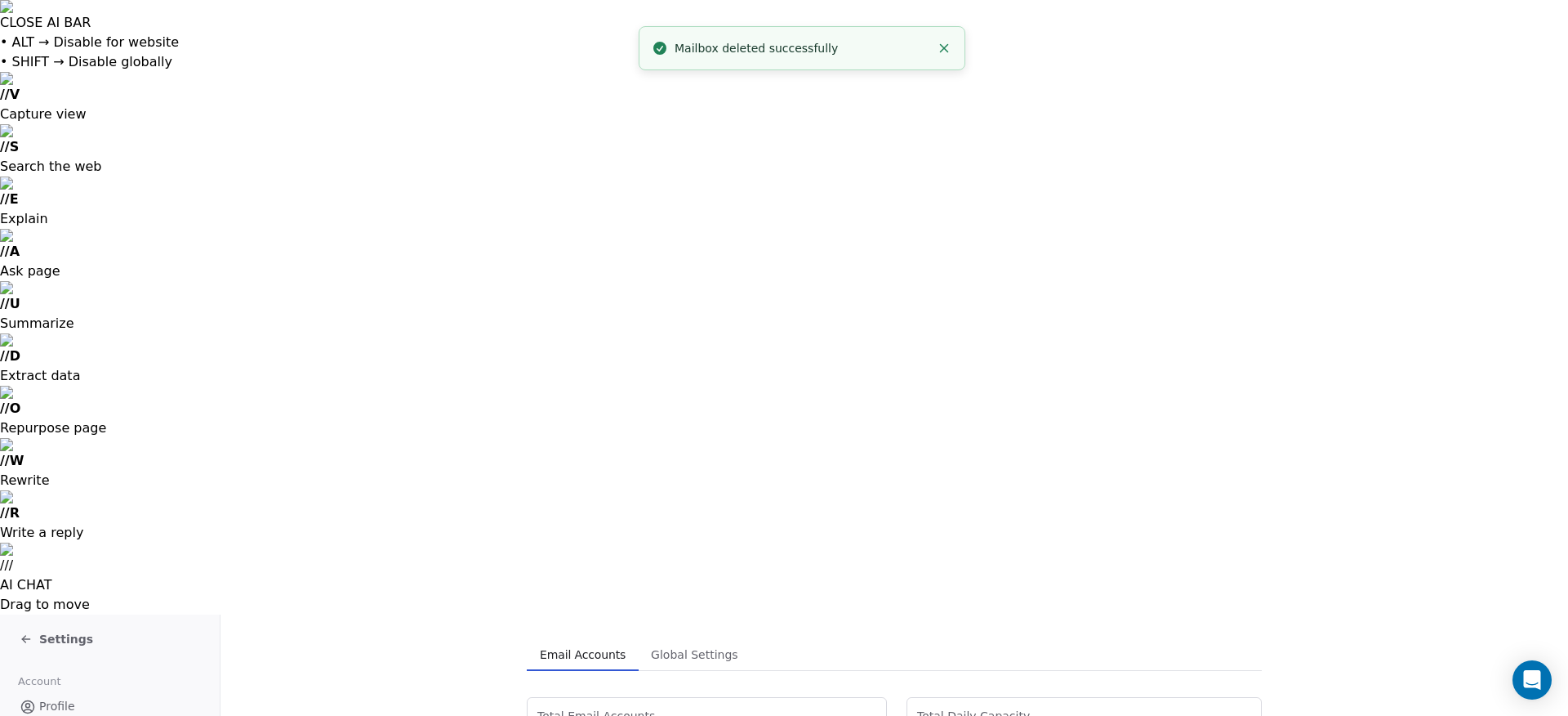
scroll to position [63, 0]
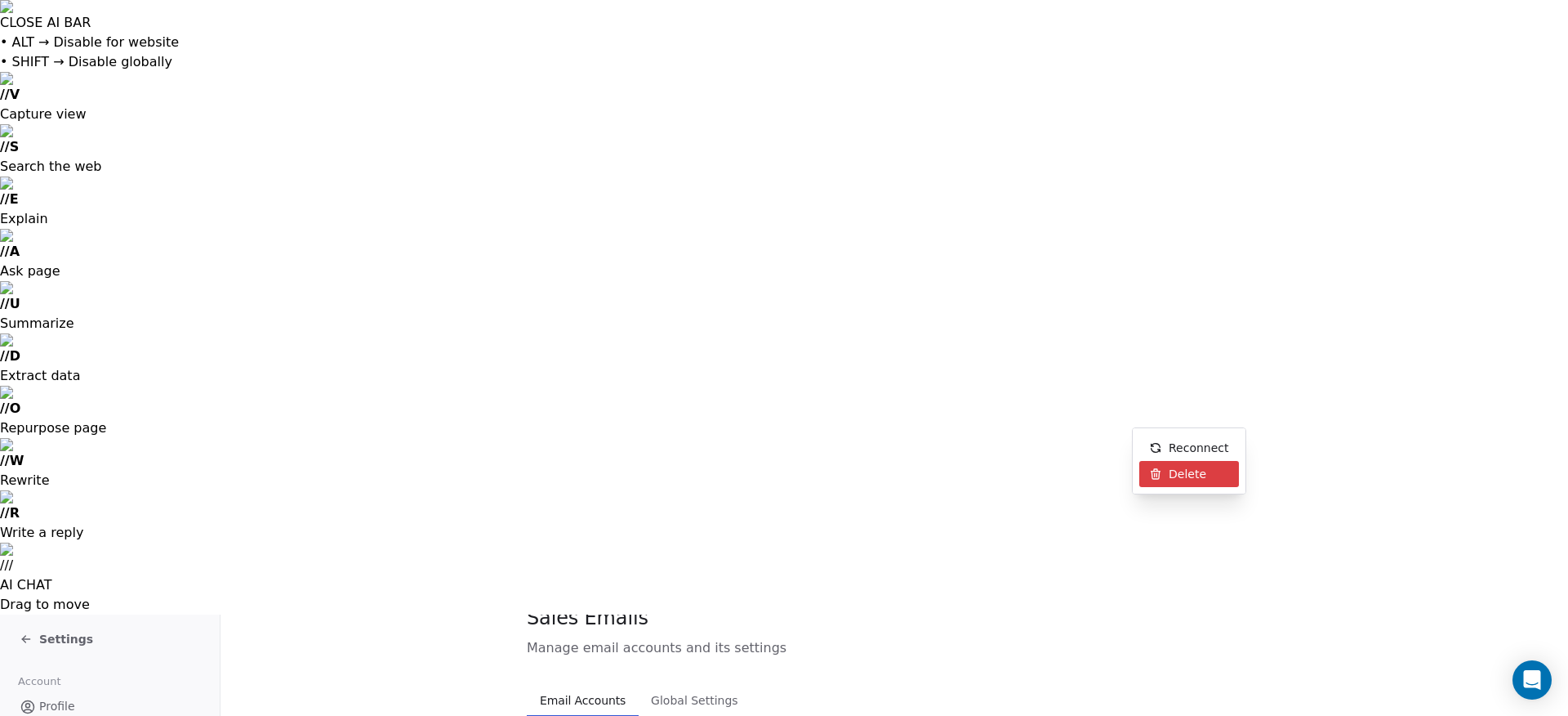
click at [1189, 469] on span "Delete" at bounding box center [1188, 474] width 38 height 17
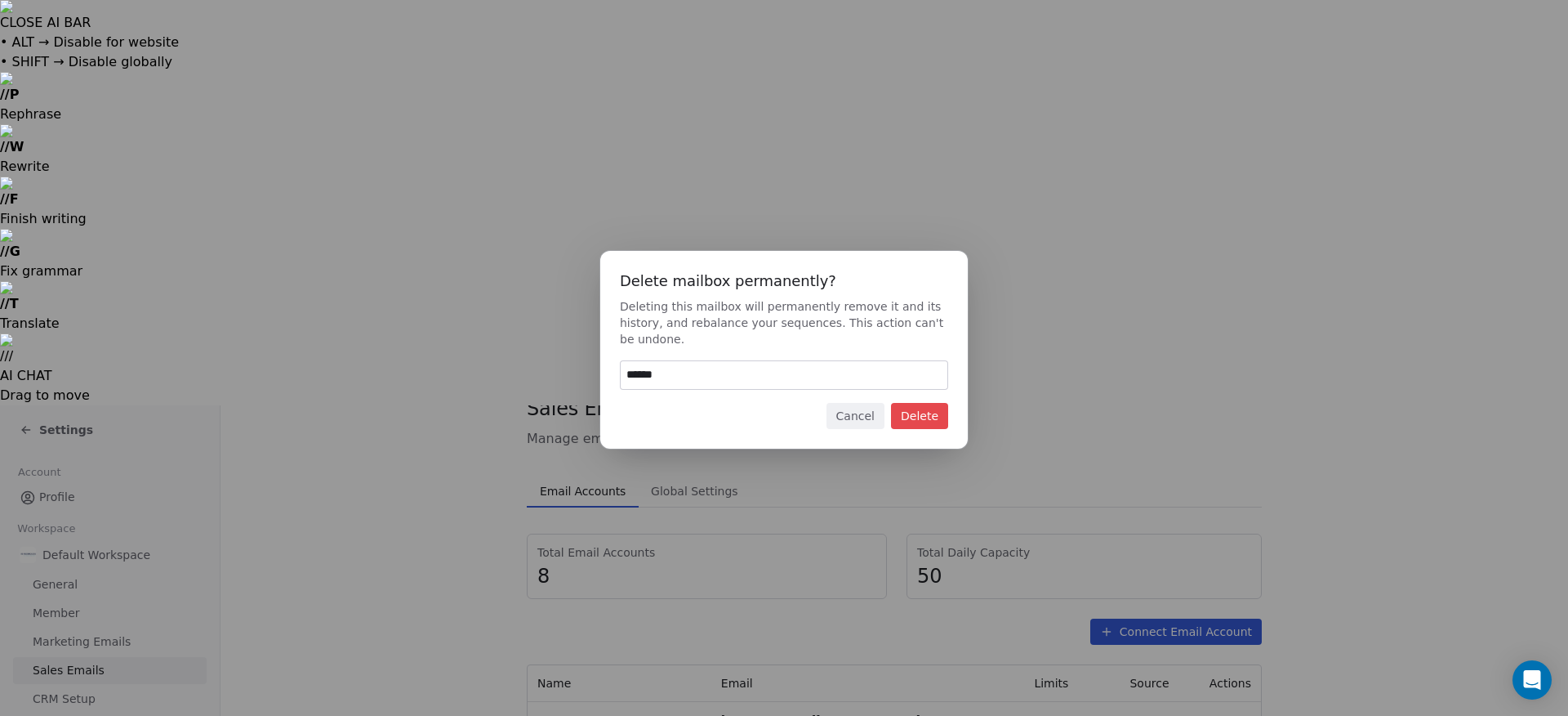
type input "******"
click at [916, 409] on button "Delete" at bounding box center [920, 416] width 57 height 26
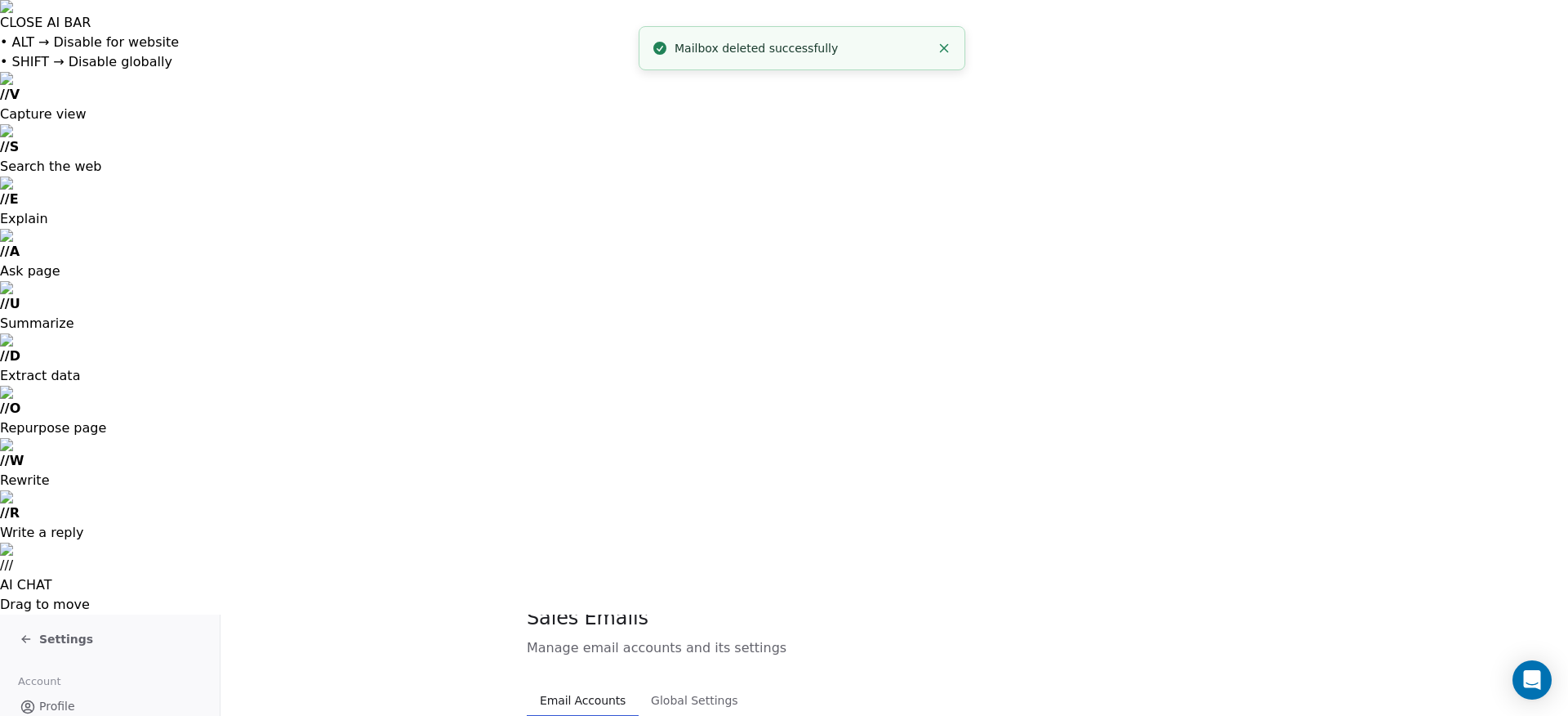
scroll to position [17, 0]
